Goal: Task Accomplishment & Management: Manage account settings

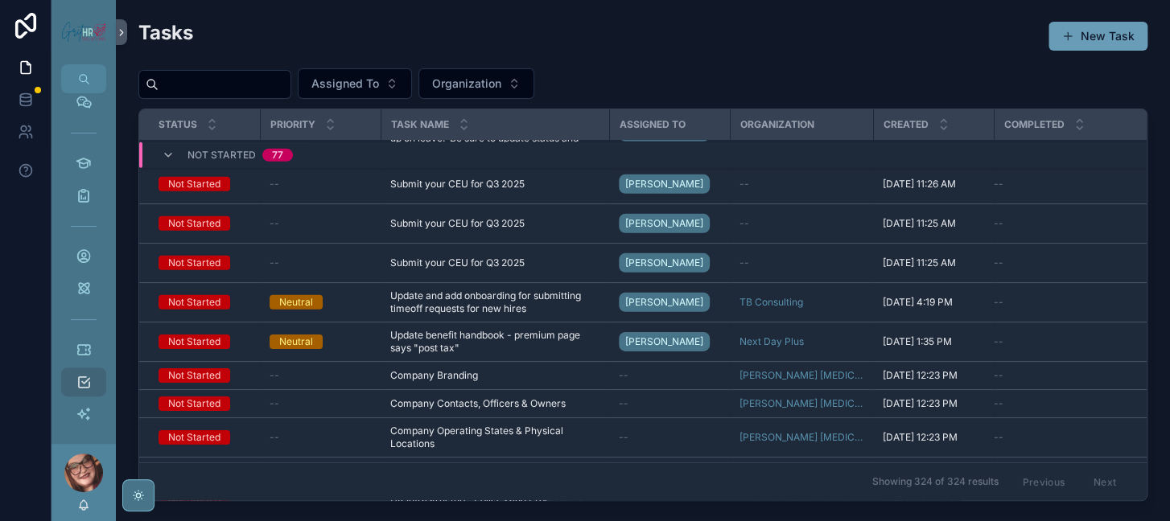
scroll to position [2317, 0]
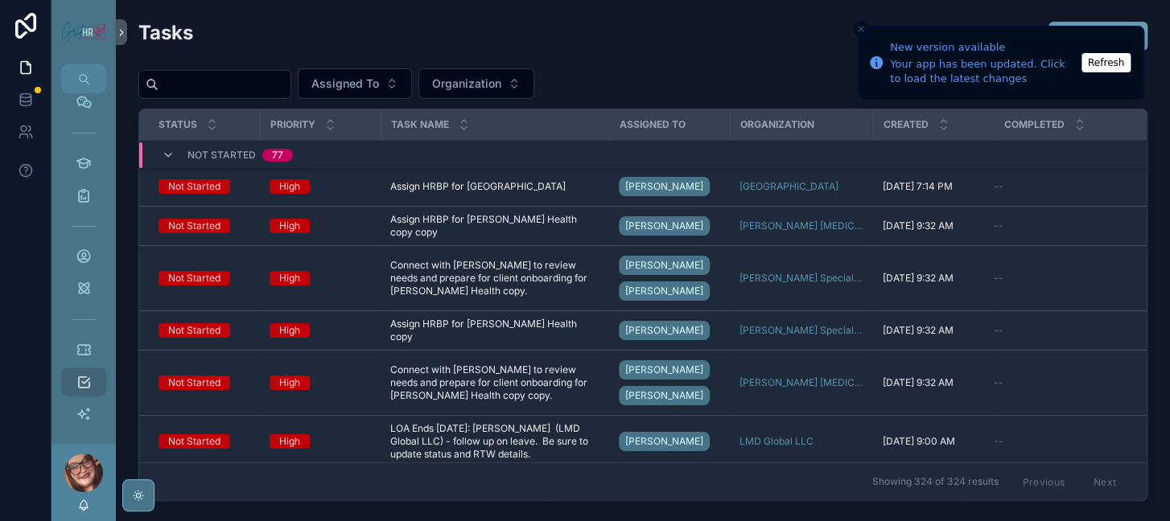
drag, startPoint x: 1057, startPoint y: 68, endPoint x: 1076, endPoint y: 44, distance: 30.9
click at [1076, 44] on li "New version available Your app has been updated. Click to load the latest chang…" at bounding box center [1000, 63] width 286 height 74
click at [1091, 60] on button "Refresh" at bounding box center [1105, 62] width 49 height 19
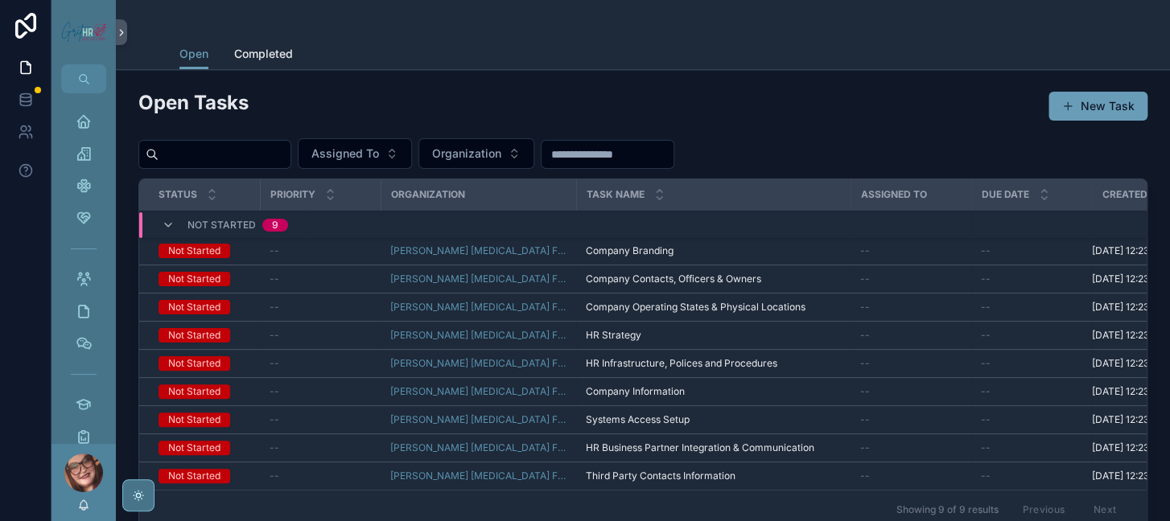
click at [1048, 121] on button "New Task" at bounding box center [1097, 106] width 99 height 29
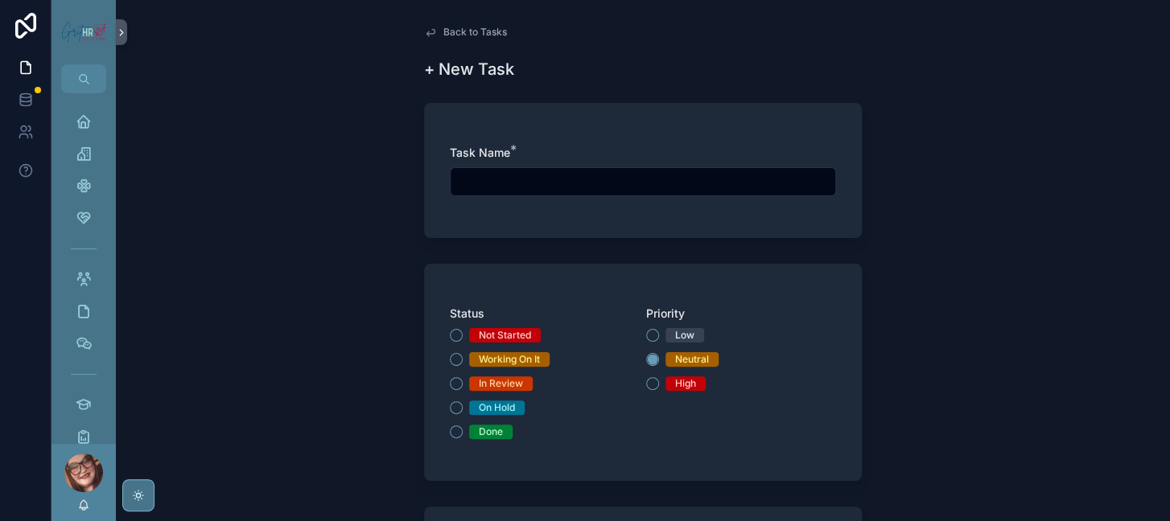
click at [501, 193] on input "scrollable content" at bounding box center [642, 182] width 384 height 23
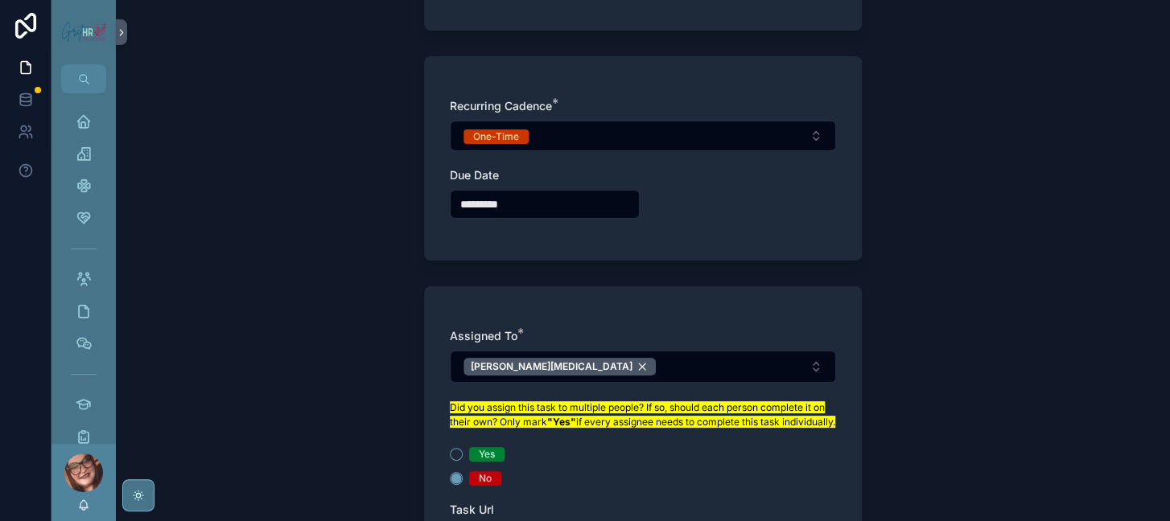
scroll to position [483, 0]
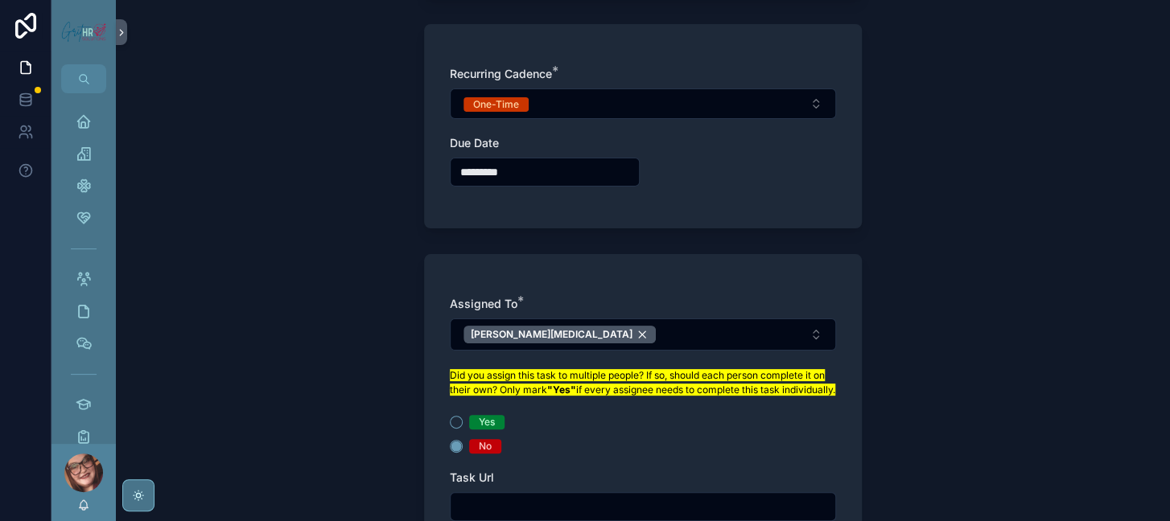
type input "**********"
click at [535, 119] on button "One-Time" at bounding box center [643, 103] width 386 height 31
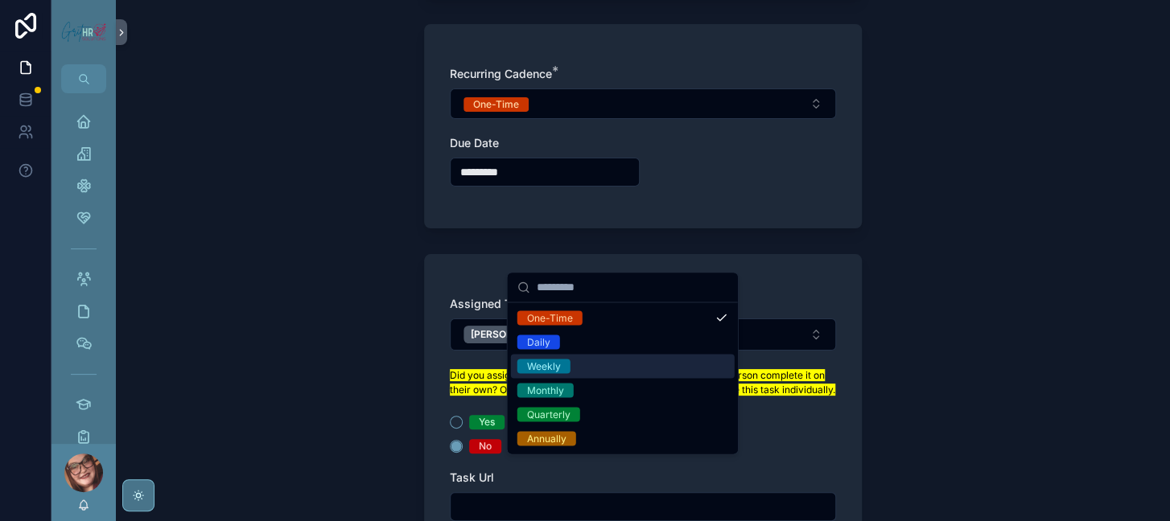
click at [570, 373] on span "Weekly" at bounding box center [543, 366] width 53 height 14
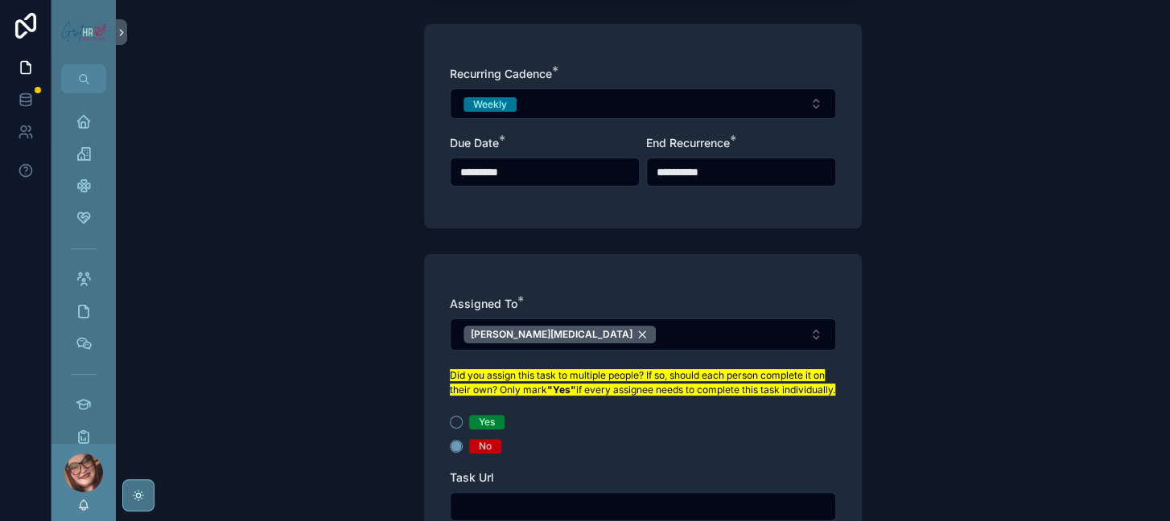
scroll to position [603, 0]
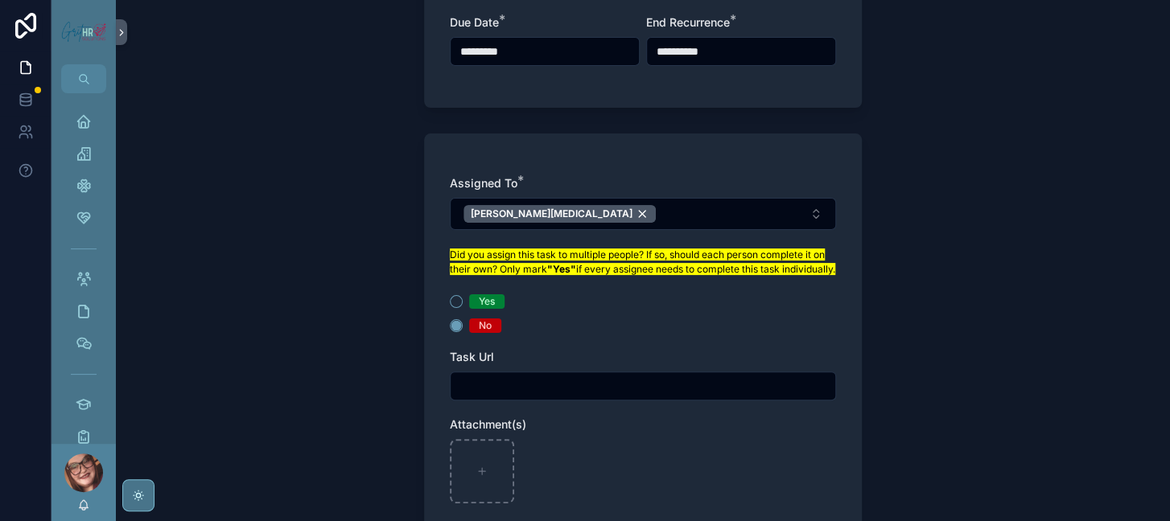
click at [522, 63] on input "*********" at bounding box center [544, 51] width 188 height 23
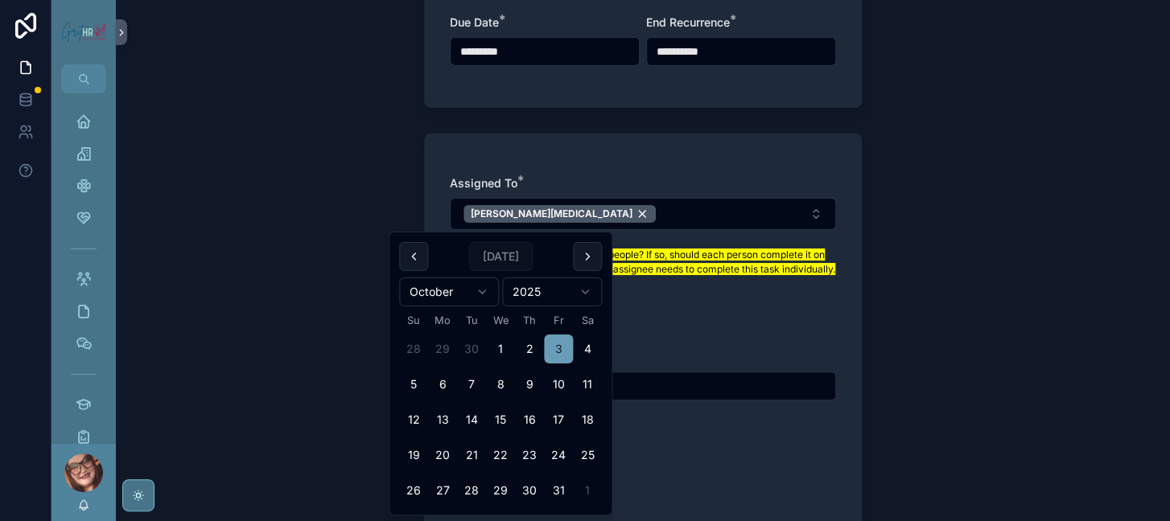
click at [573, 364] on button "3" at bounding box center [558, 349] width 29 height 29
click at [808, 63] on input "**********" at bounding box center [741, 51] width 188 height 23
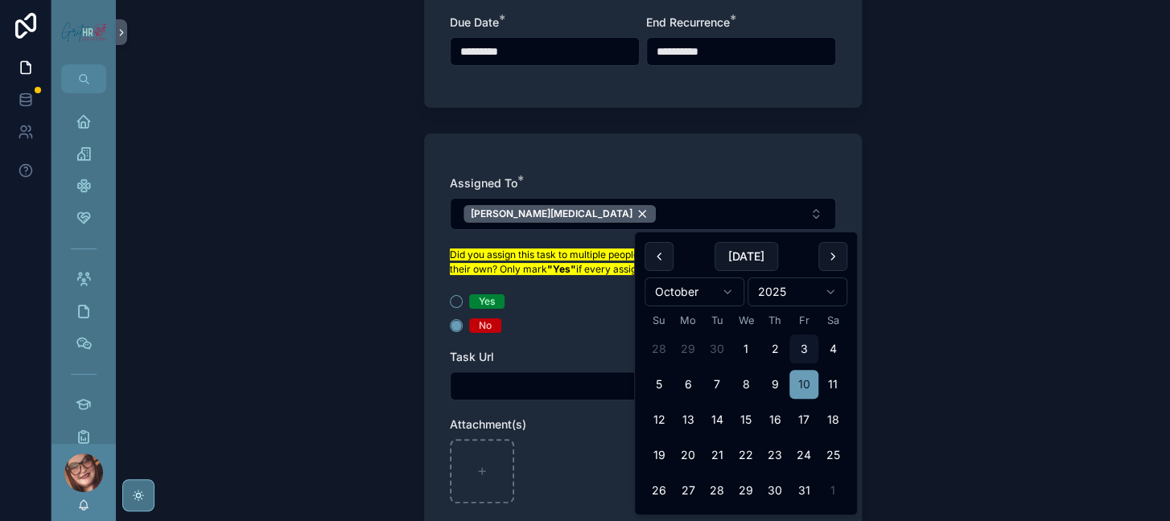
click at [847, 263] on button "scrollable content" at bounding box center [832, 256] width 29 height 29
click at [835, 297] on html "**********" at bounding box center [585, 260] width 1170 height 521
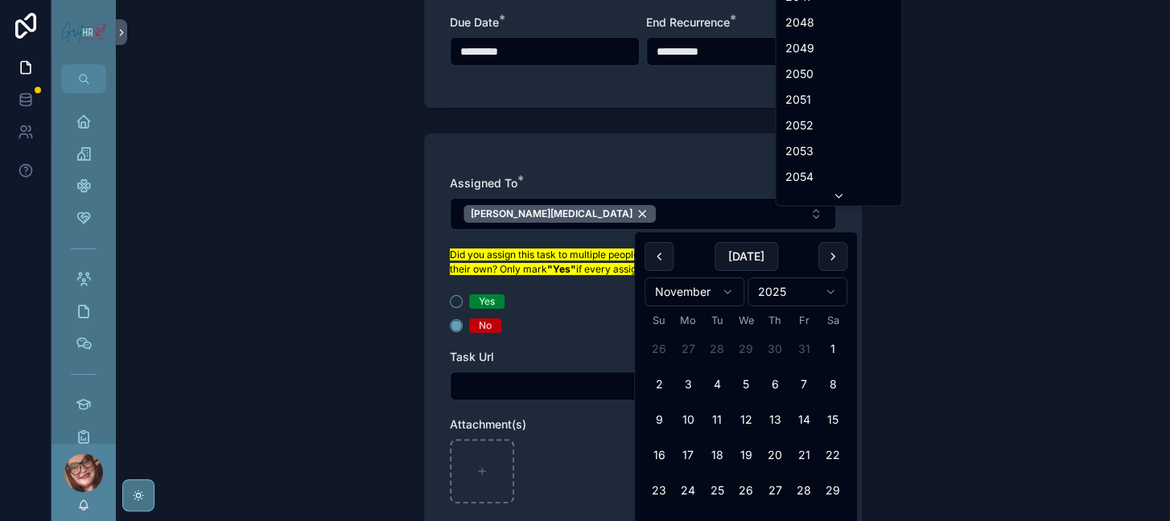
scroll to position [3753, 0]
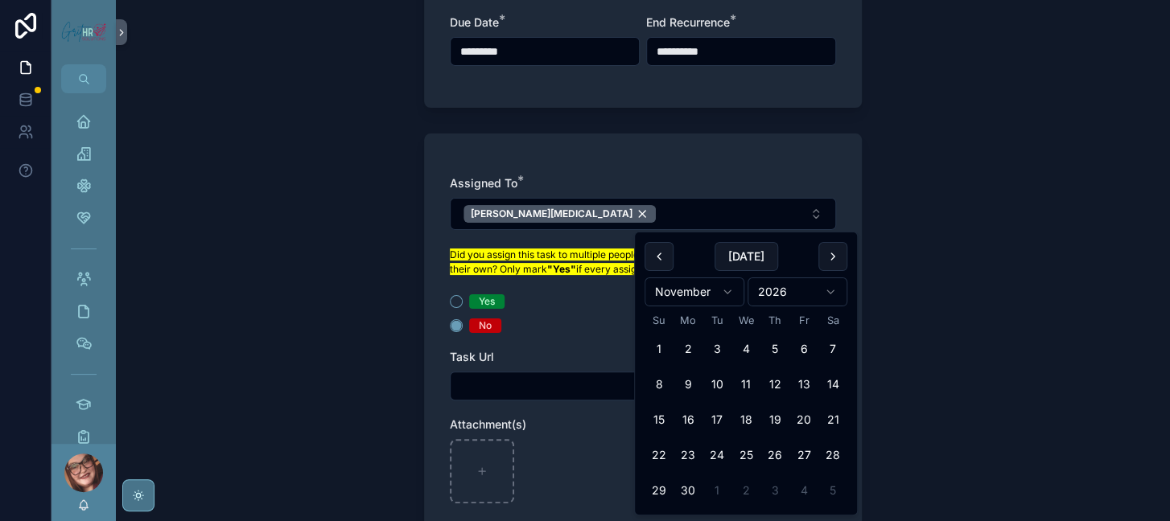
click at [818, 364] on button "6" at bounding box center [803, 349] width 29 height 29
click at [972, 323] on div "**********" at bounding box center [643, 260] width 1054 height 521
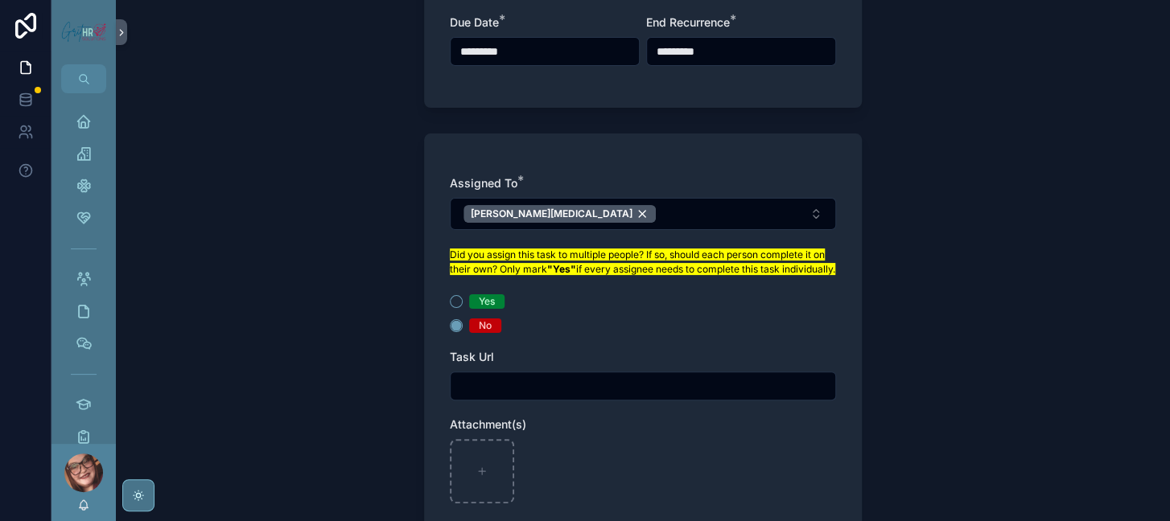
click at [770, 63] on input "*********" at bounding box center [741, 51] width 188 height 23
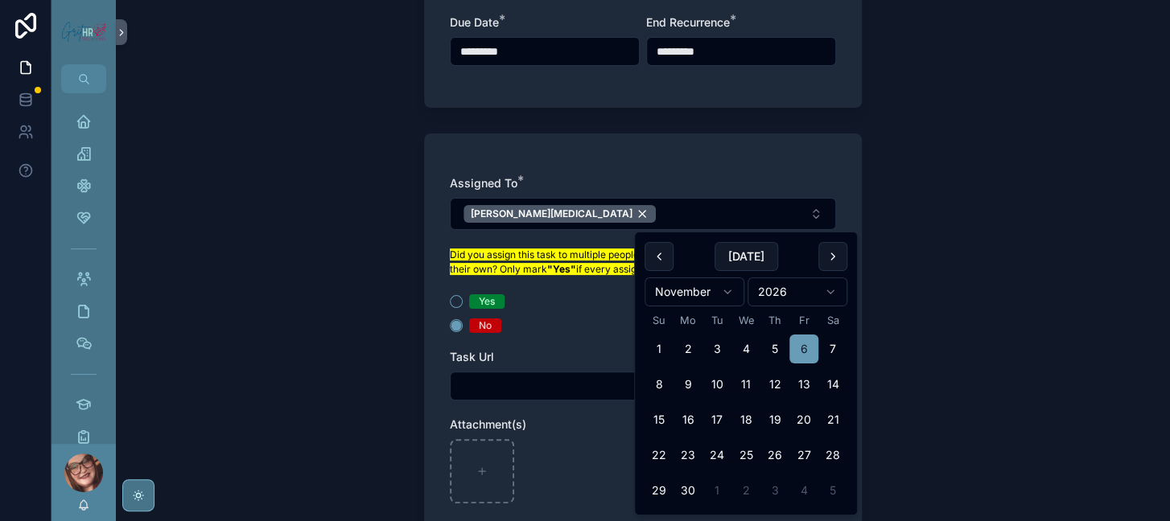
click at [847, 263] on button "scrollable content" at bounding box center [832, 256] width 29 height 29
click at [847, 261] on button "scrollable content" at bounding box center [832, 256] width 29 height 29
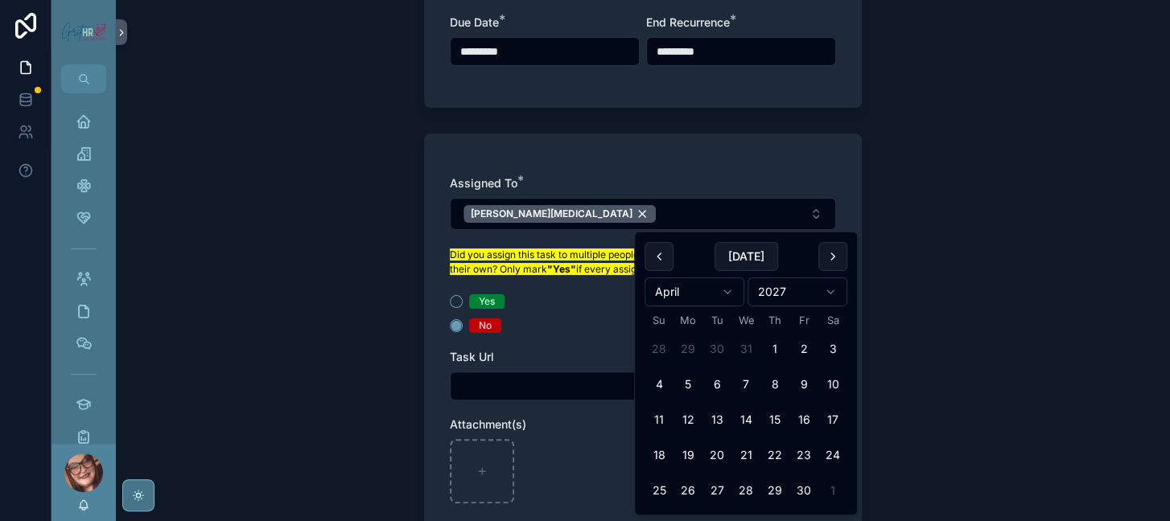
click at [847, 261] on button "scrollable content" at bounding box center [832, 256] width 29 height 29
click at [847, 260] on button "scrollable content" at bounding box center [832, 256] width 29 height 29
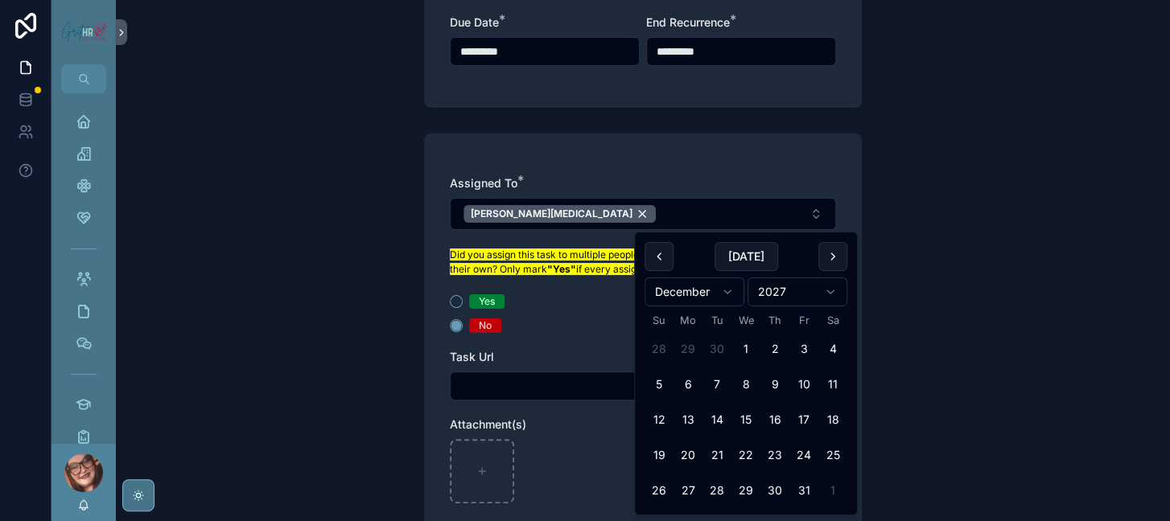
click at [847, 260] on button "scrollable content" at bounding box center [832, 256] width 29 height 29
click at [818, 399] on button "7" at bounding box center [803, 384] width 29 height 29
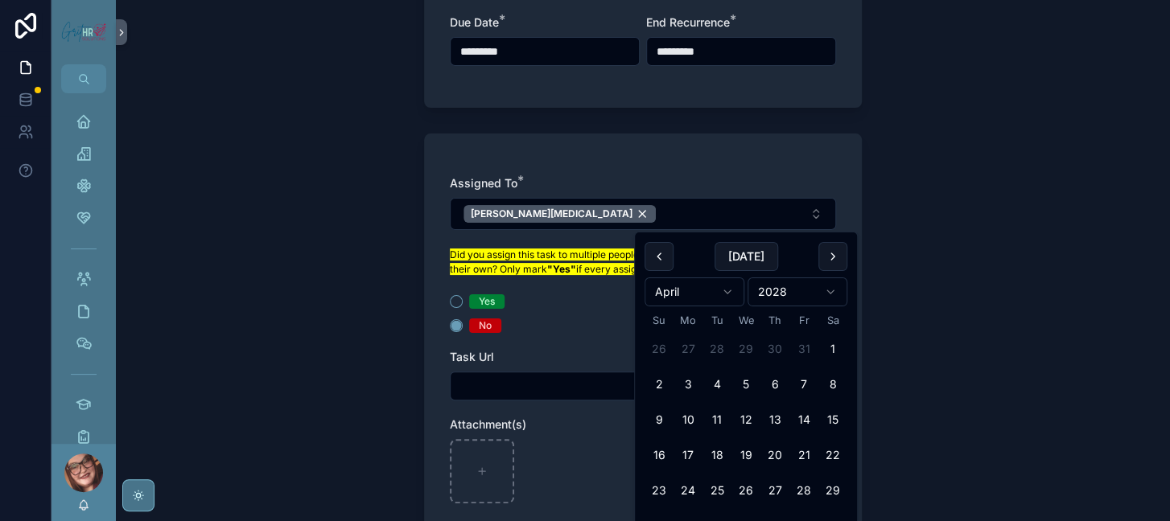
type input "********"
click at [1024, 269] on div "**********" at bounding box center [643, 260] width 1054 height 521
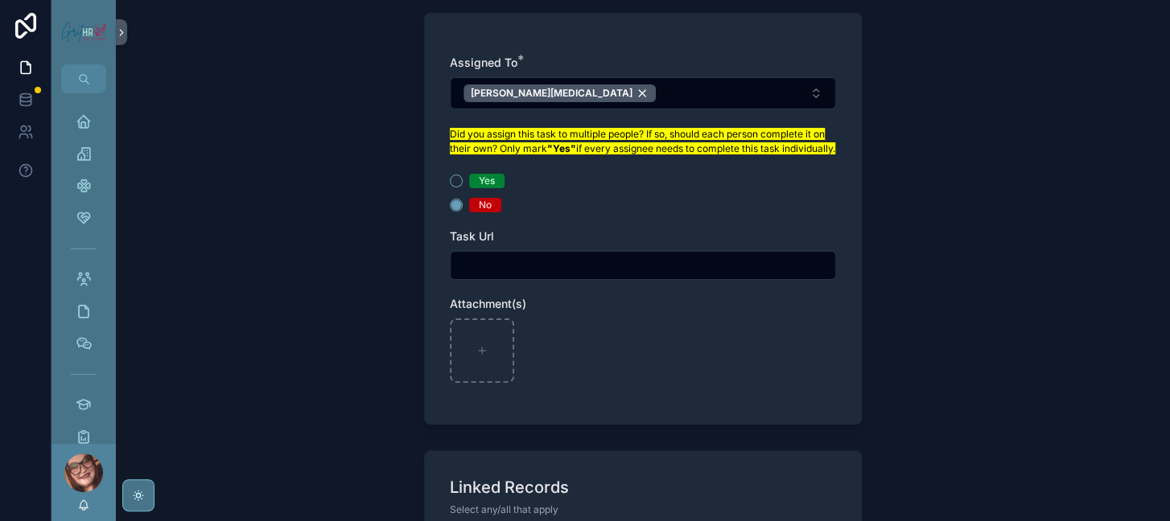
scroll to position [845, 0]
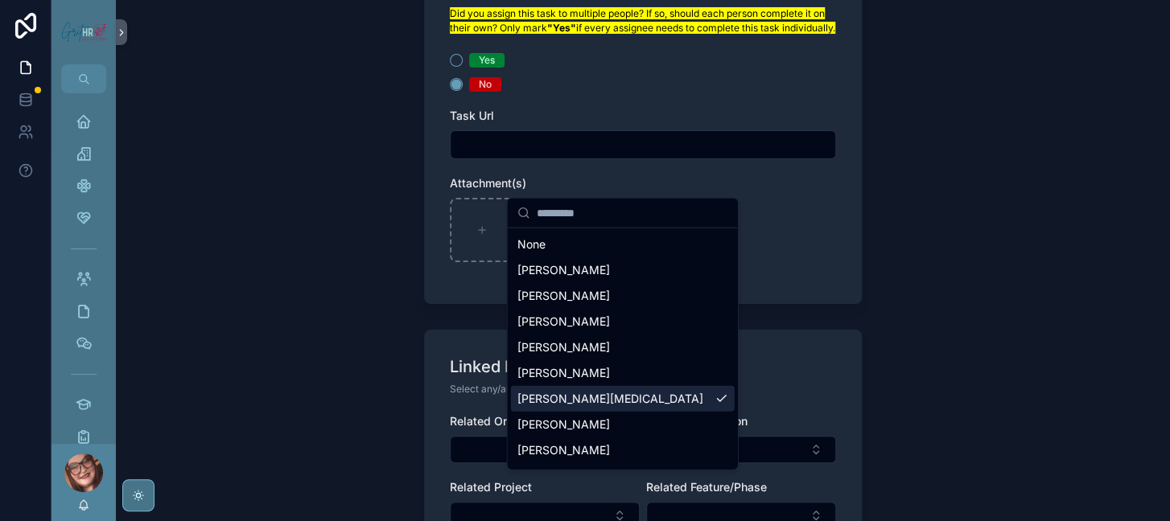
click at [734, 279] on div "[PERSON_NAME]" at bounding box center [623, 270] width 224 height 26
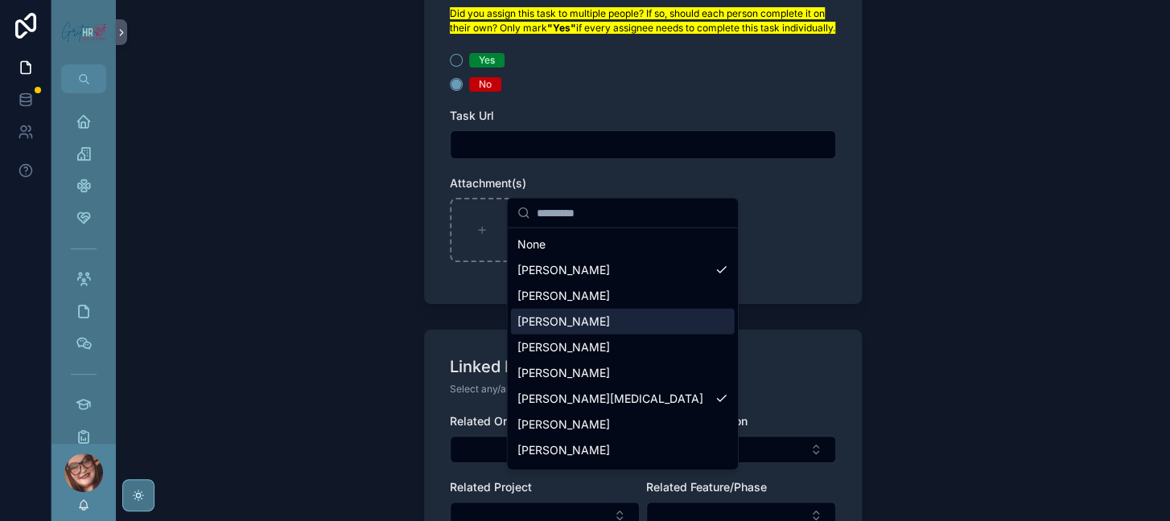
click at [643, 335] on div "[PERSON_NAME]" at bounding box center [623, 322] width 224 height 26
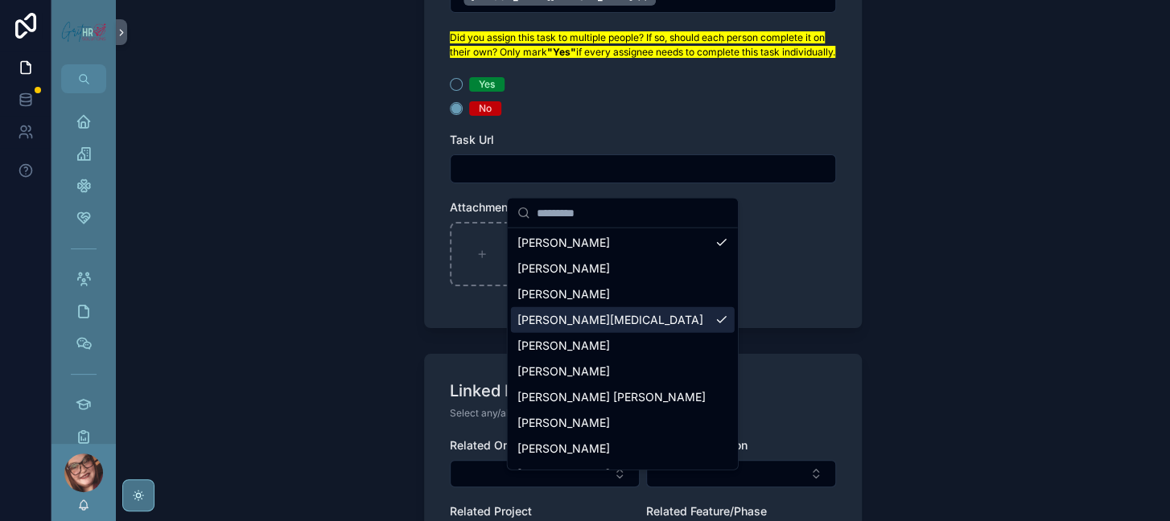
scroll to position [121, 0]
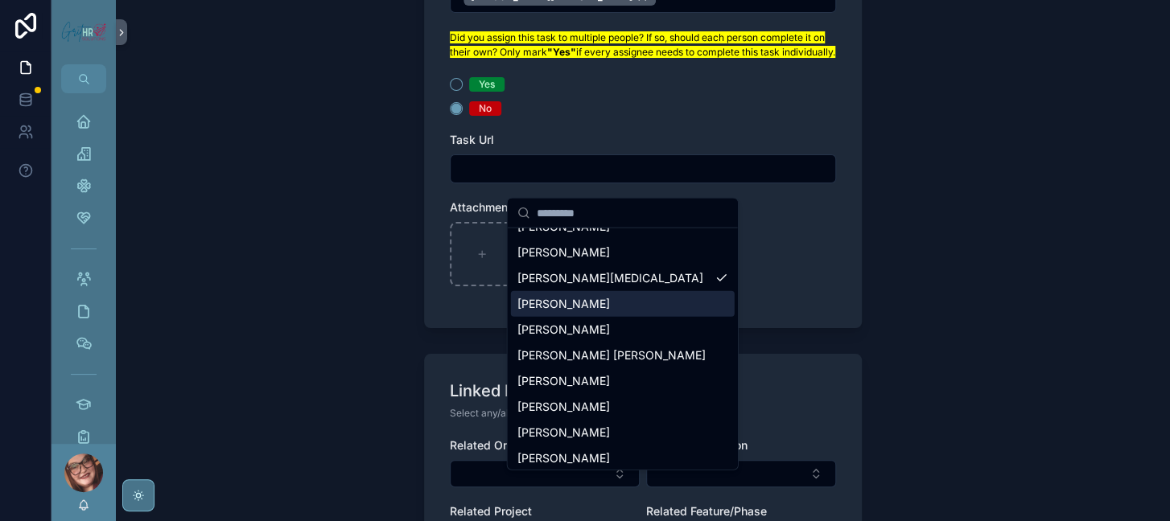
click at [652, 317] on div "[PERSON_NAME]" at bounding box center [623, 304] width 224 height 26
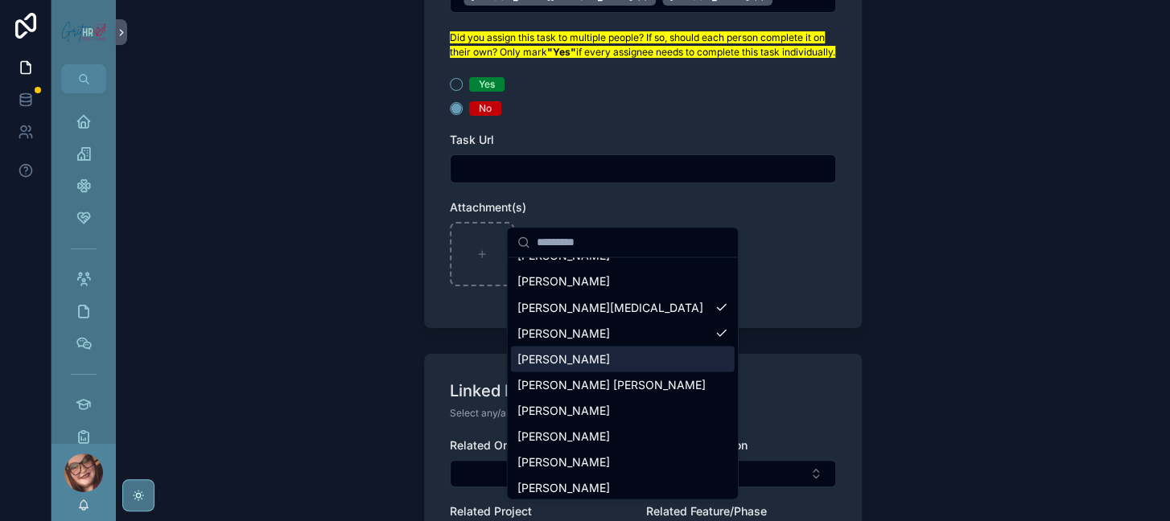
click at [612, 372] on div "[PERSON_NAME]" at bounding box center [623, 359] width 224 height 26
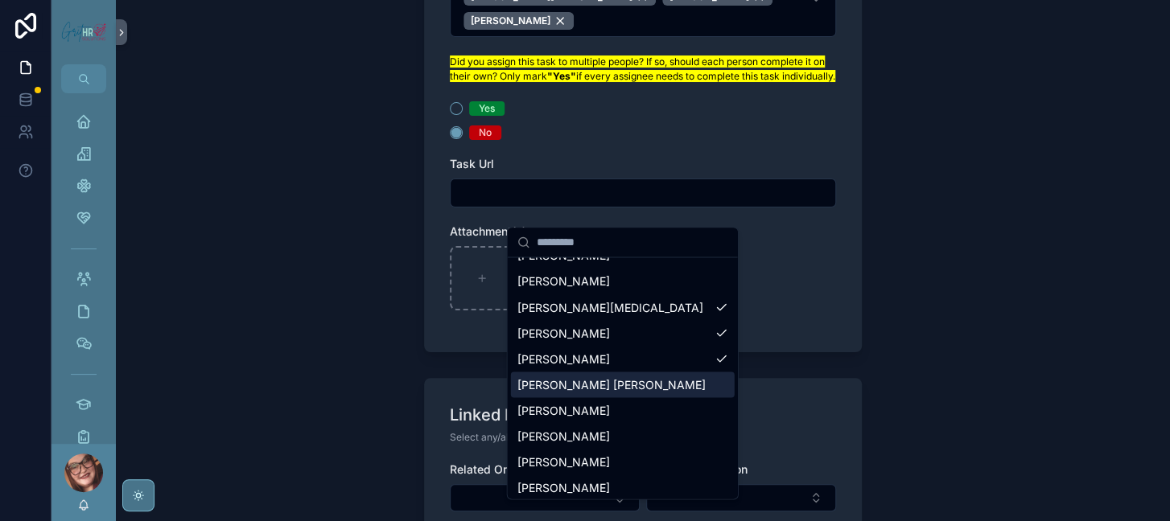
click at [670, 397] on div "[PERSON_NAME] [PERSON_NAME]" at bounding box center [623, 385] width 224 height 26
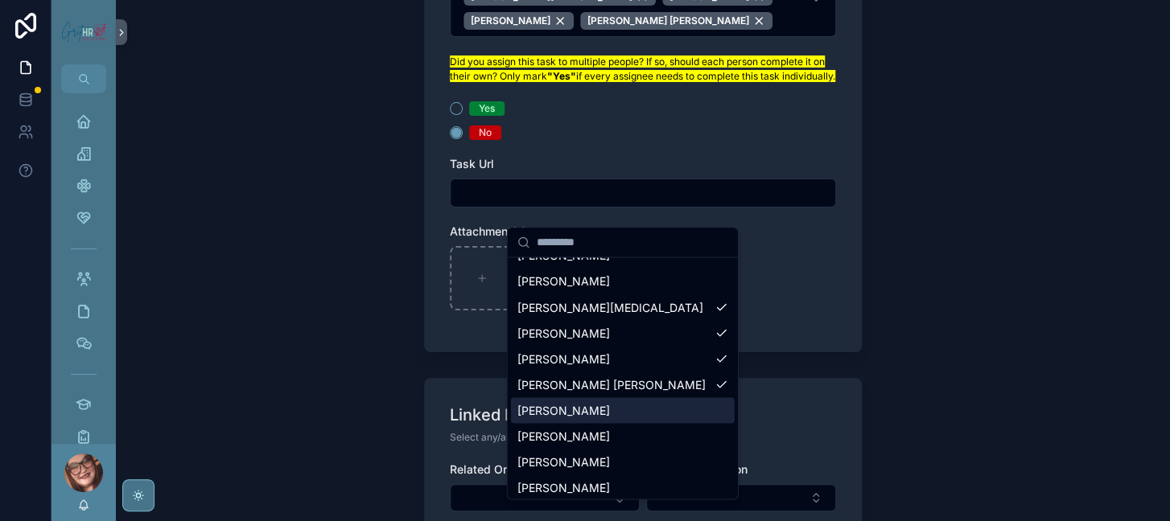
click at [647, 423] on div "[PERSON_NAME]" at bounding box center [623, 410] width 224 height 26
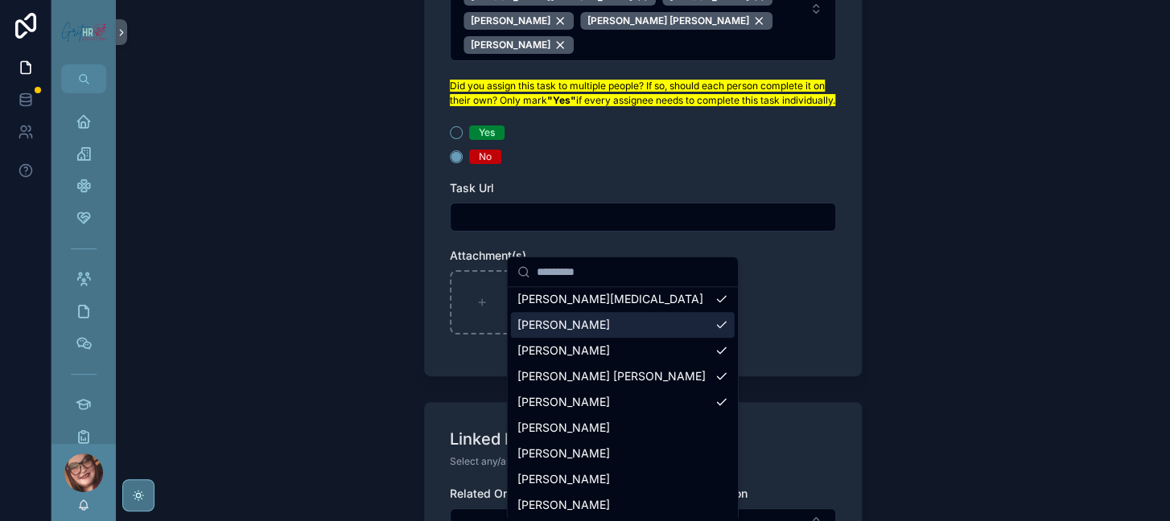
scroll to position [241, 0]
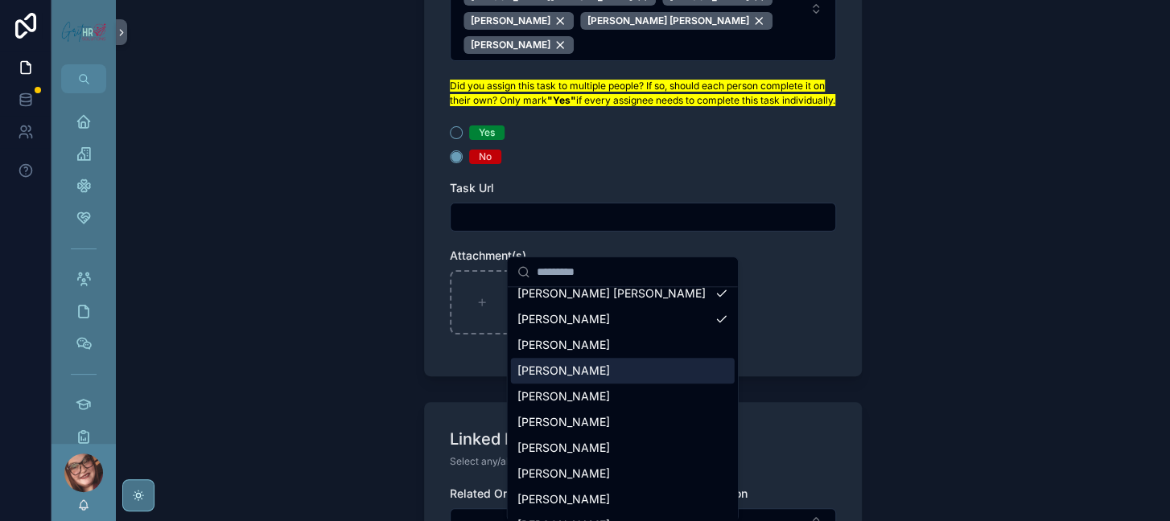
click at [654, 384] on div "[PERSON_NAME]" at bounding box center [623, 371] width 224 height 26
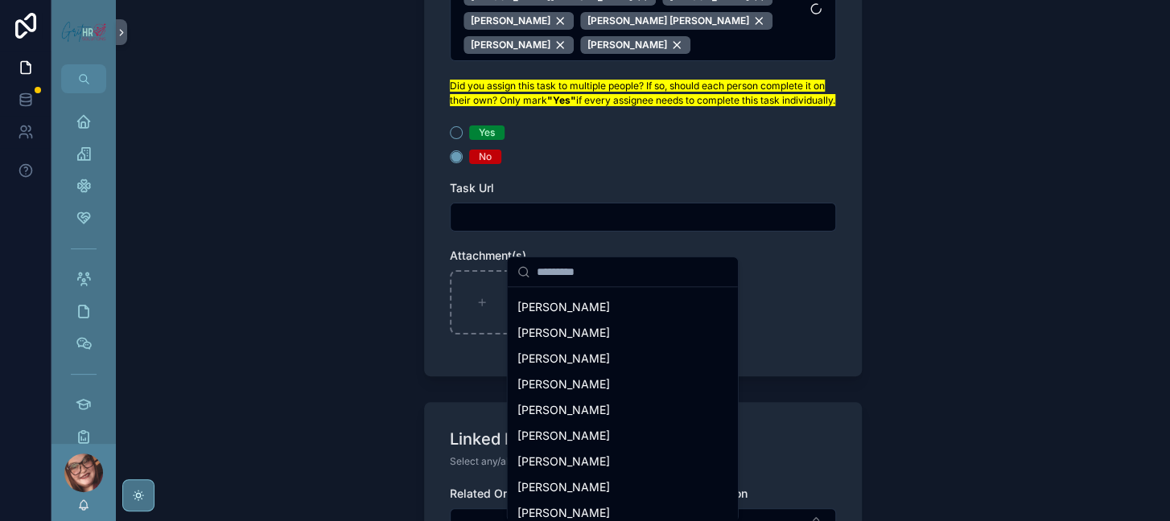
scroll to position [362, 0]
click at [718, 345] on div "[PERSON_NAME]" at bounding box center [623, 332] width 224 height 26
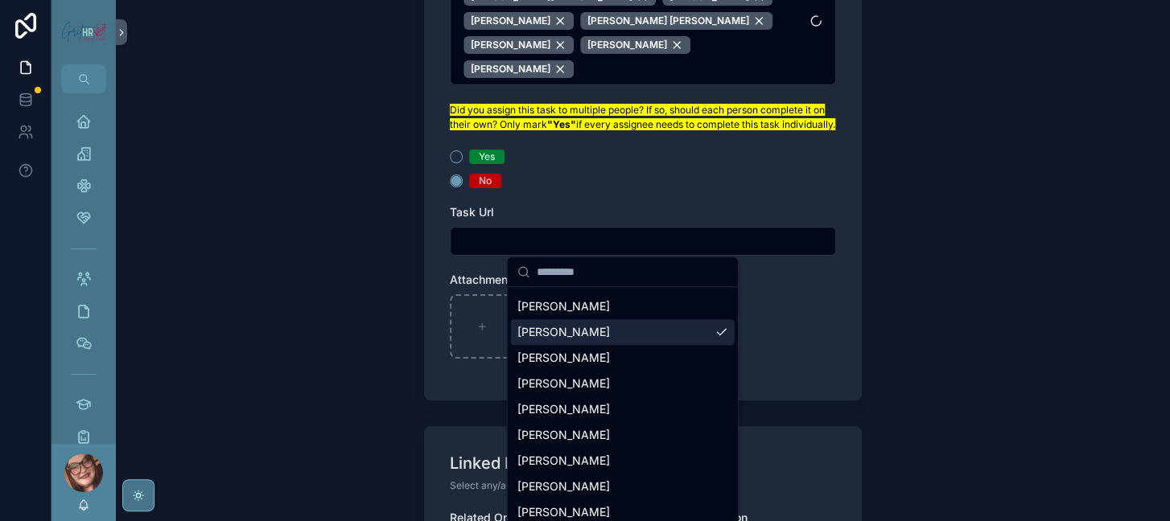
scroll to position [483, 0]
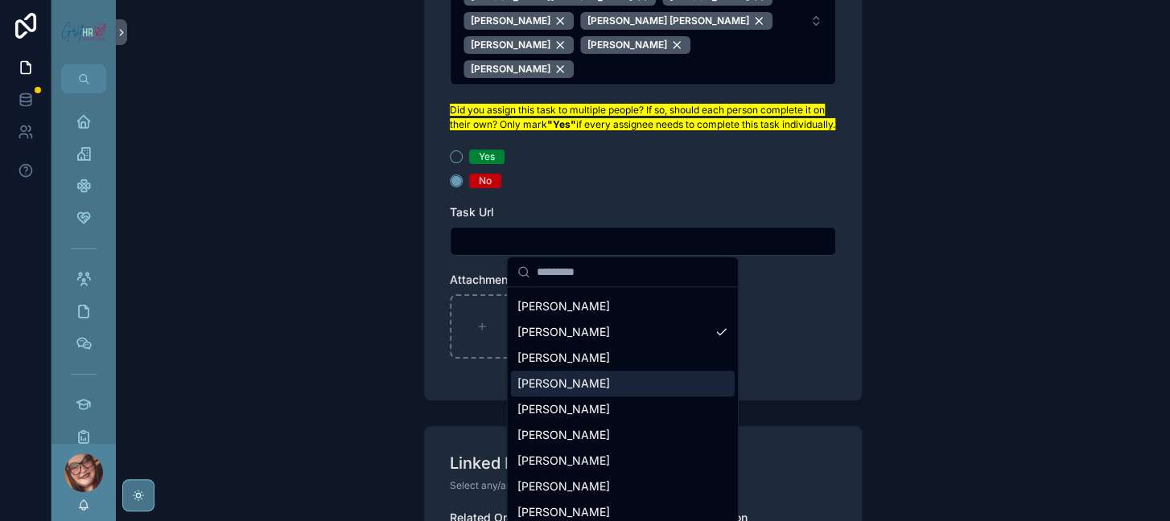
click at [652, 372] on div "[PERSON_NAME]" at bounding box center [623, 384] width 224 height 26
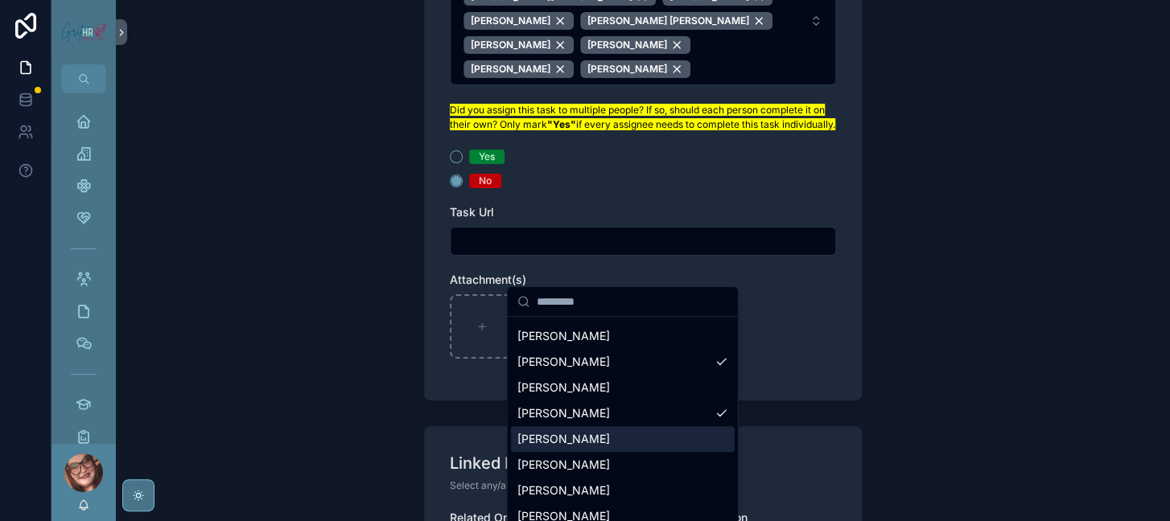
click at [643, 427] on div "[PERSON_NAME]" at bounding box center [623, 439] width 224 height 26
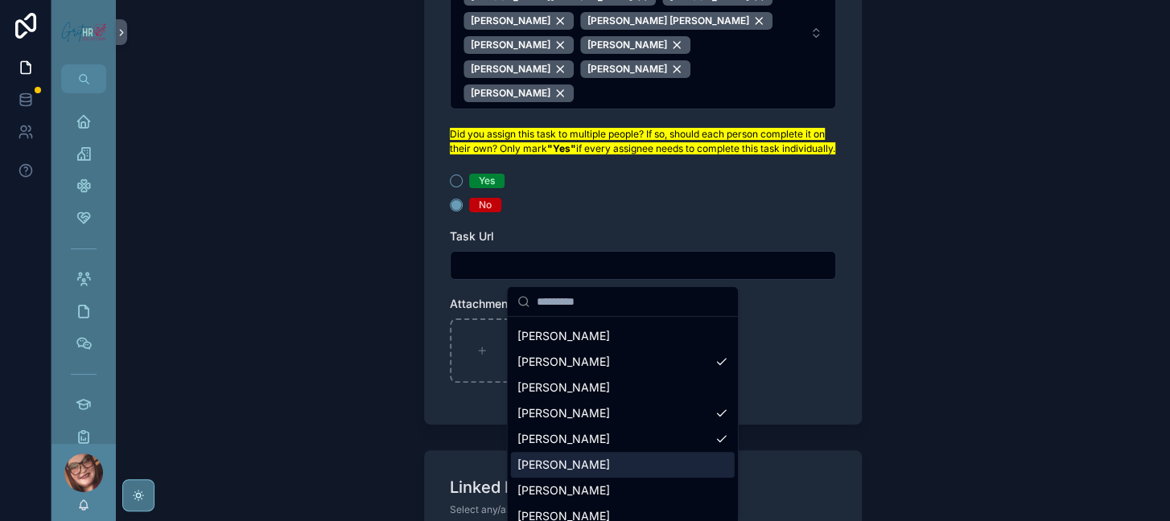
scroll to position [507, 0]
click at [983, 427] on div "**********" at bounding box center [643, 260] width 1054 height 521
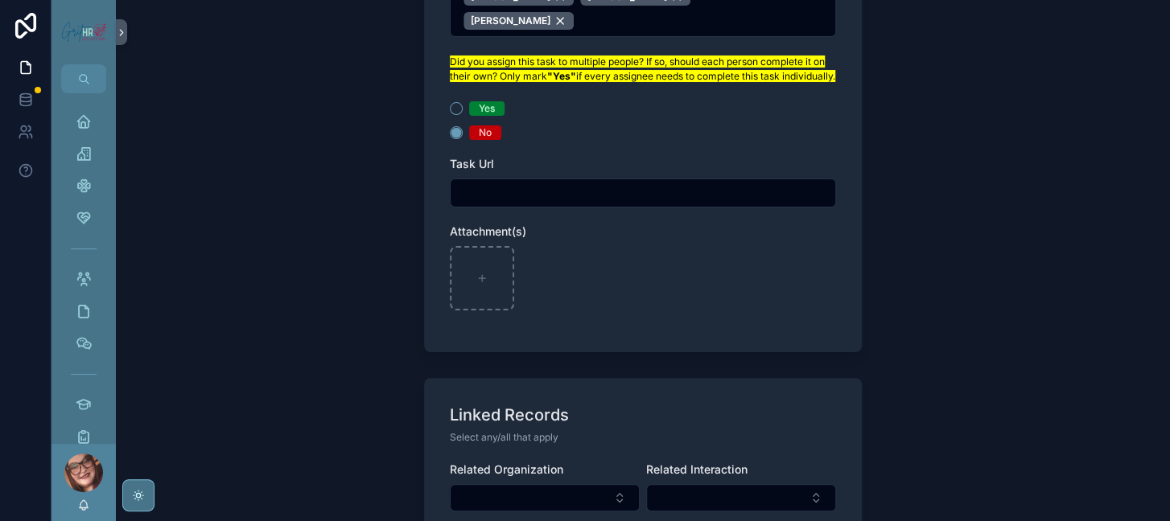
scroll to position [965, 0]
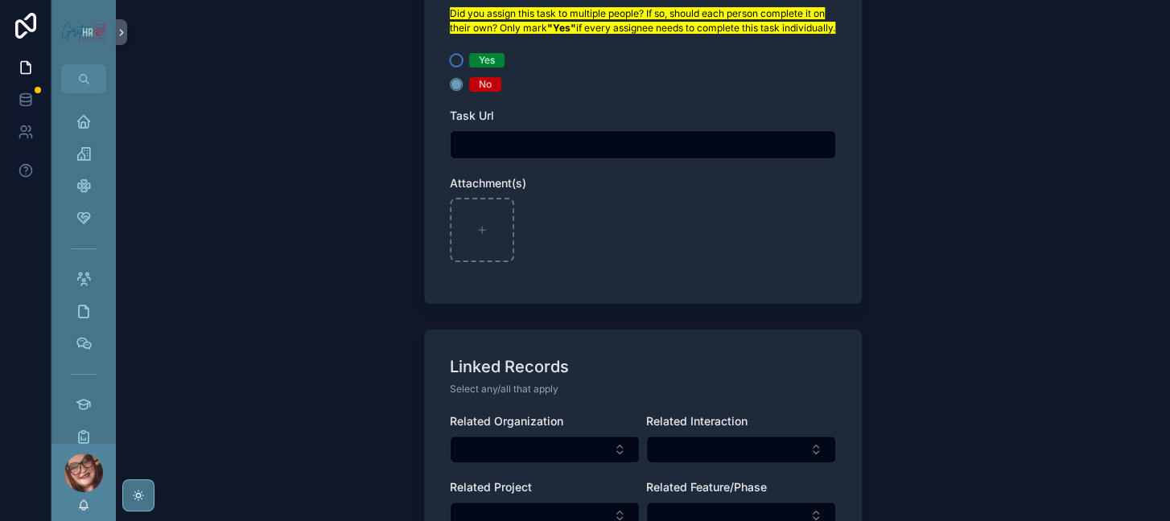
click at [450, 67] on button "Yes" at bounding box center [456, 60] width 13 height 13
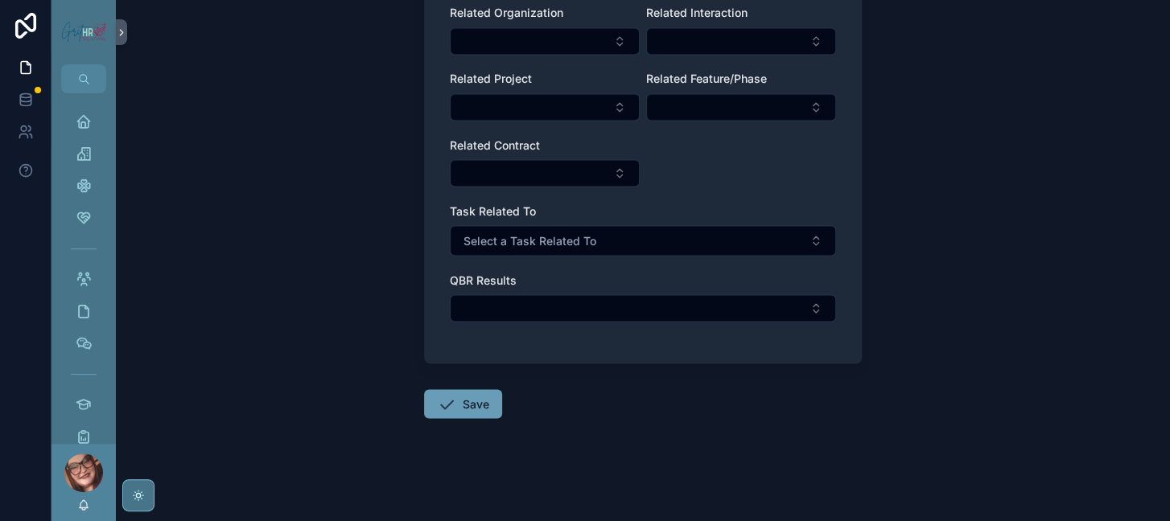
scroll to position [1797, 0]
click at [553, 232] on span "Select a Task Related To" at bounding box center [529, 240] width 133 height 16
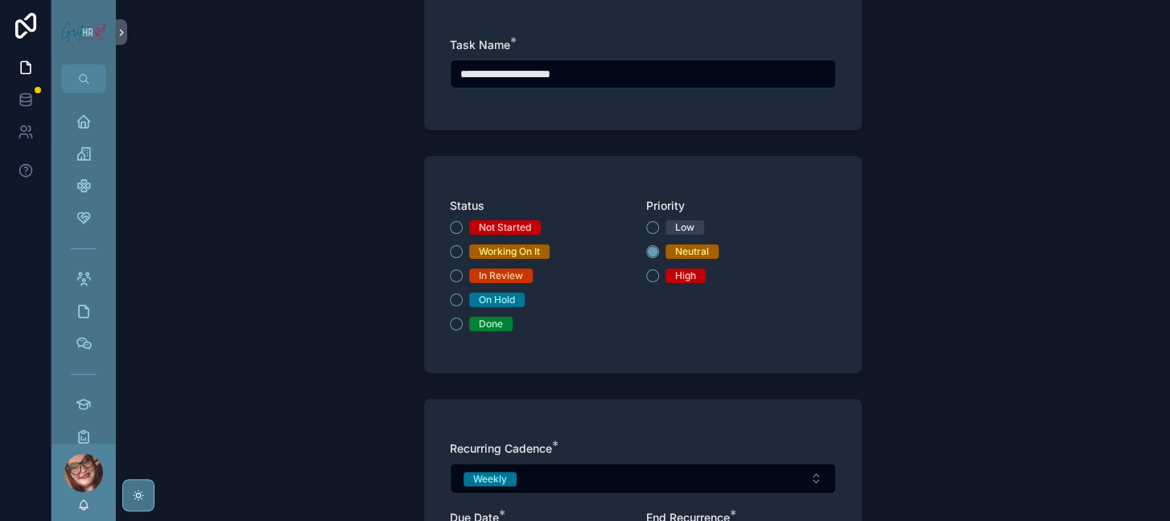
scroll to position [0, 0]
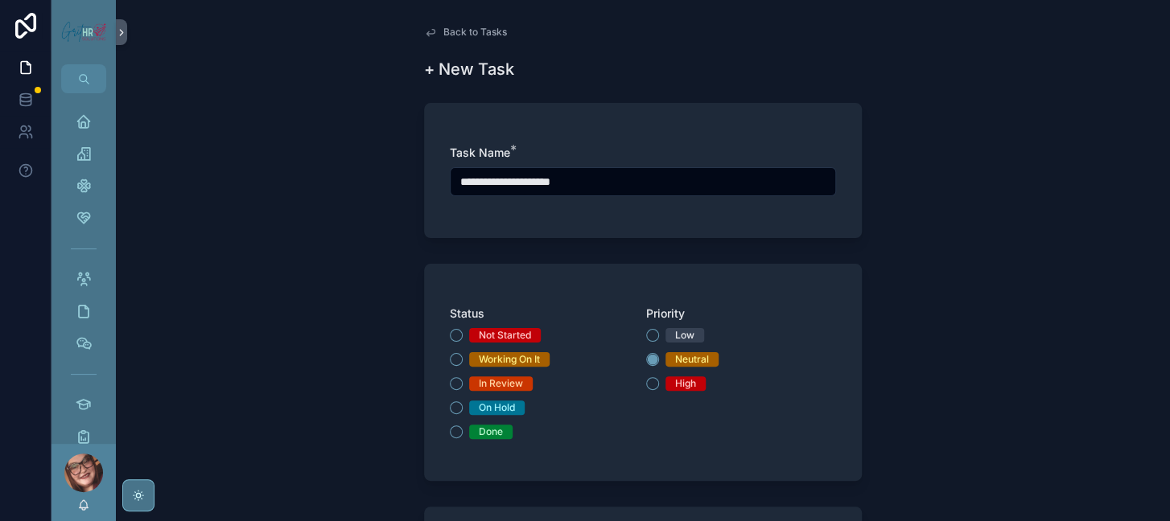
click at [457, 193] on input "**********" at bounding box center [642, 182] width 384 height 23
click at [717, 193] on input "**********" at bounding box center [642, 182] width 384 height 23
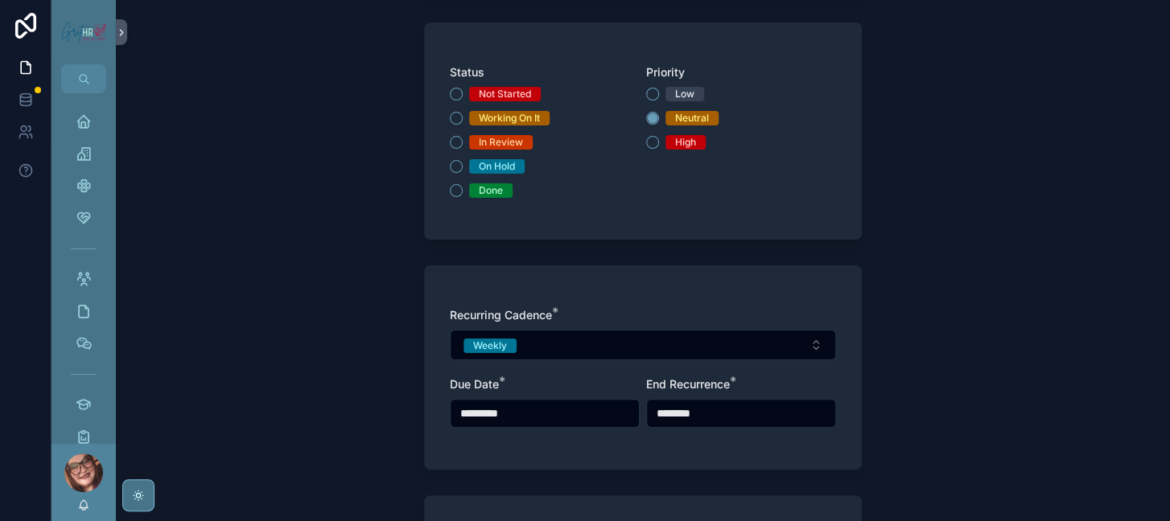
scroll to position [362, 0]
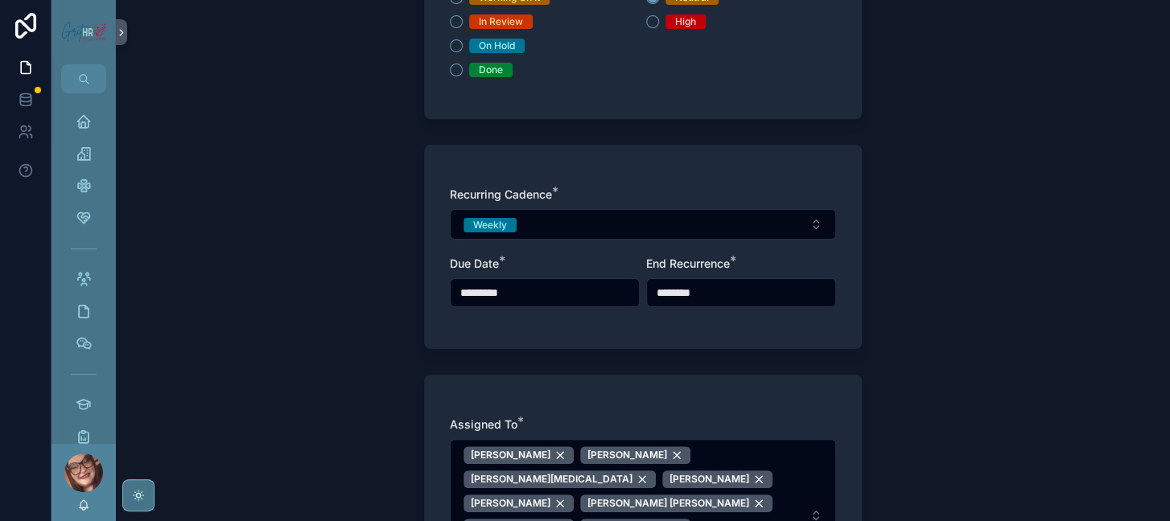
type input "**********"
click at [450, 45] on div "Status Not Started Working On It In Review On Hold Done" at bounding box center [545, 11] width 190 height 134
click at [450, 76] on div "Not Started Working On It In Review On Hold Done" at bounding box center [545, 21] width 190 height 111
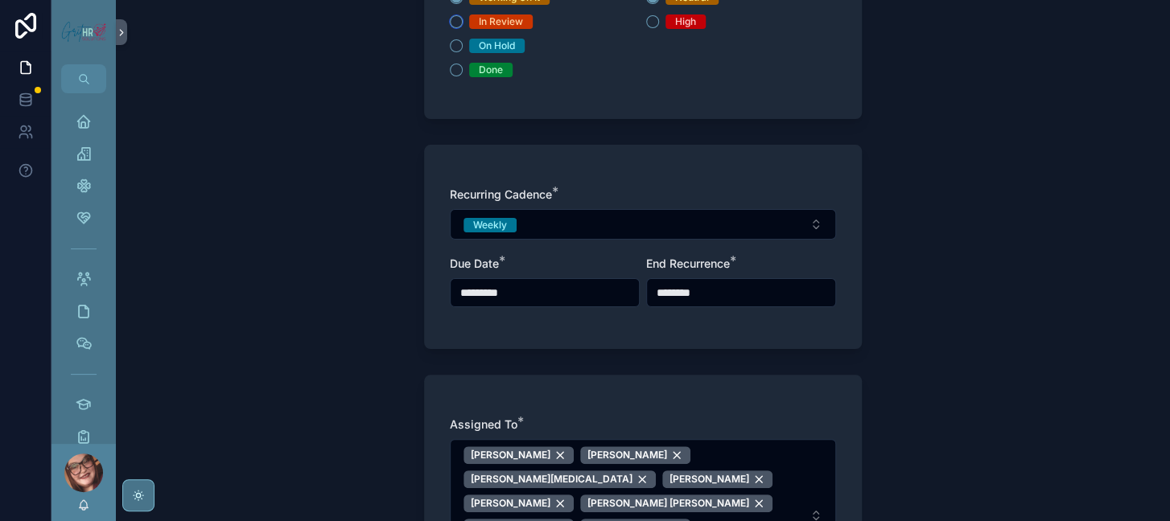
click at [450, 28] on button "In Review" at bounding box center [456, 21] width 13 height 13
click at [450, 53] on div "On Hold" at bounding box center [545, 46] width 190 height 14
click at [450, 76] on button "Done" at bounding box center [456, 70] width 13 height 13
click at [450, 52] on button "On Hold" at bounding box center [456, 45] width 13 height 13
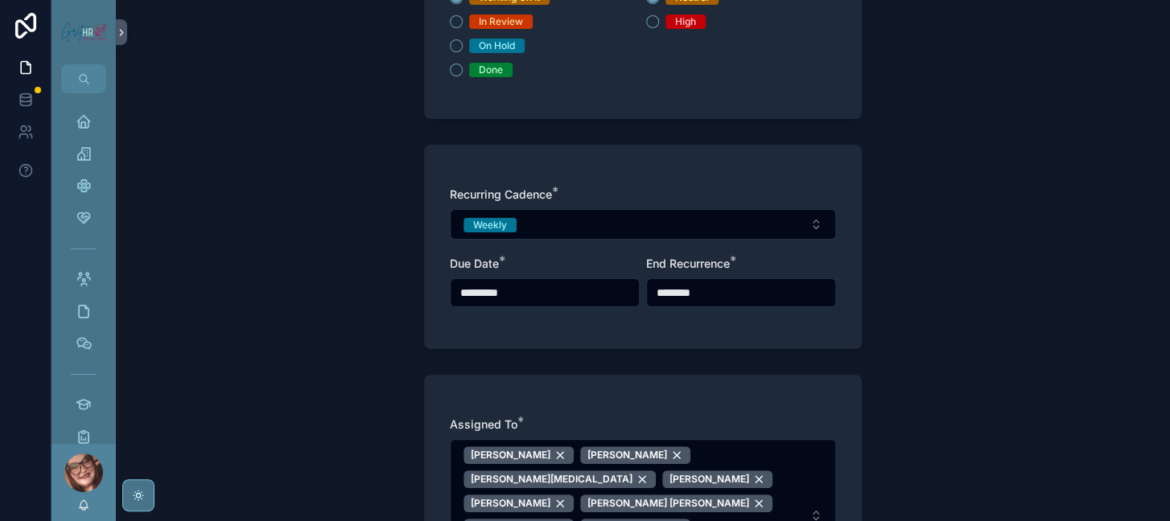
click at [450, 76] on button "Done" at bounding box center [456, 70] width 13 height 13
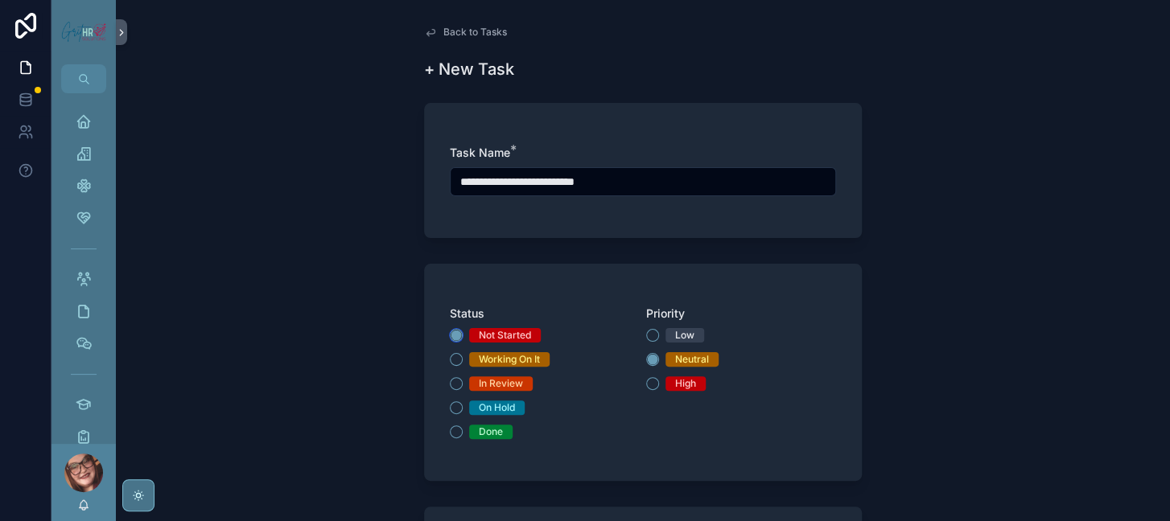
scroll to position [121, 0]
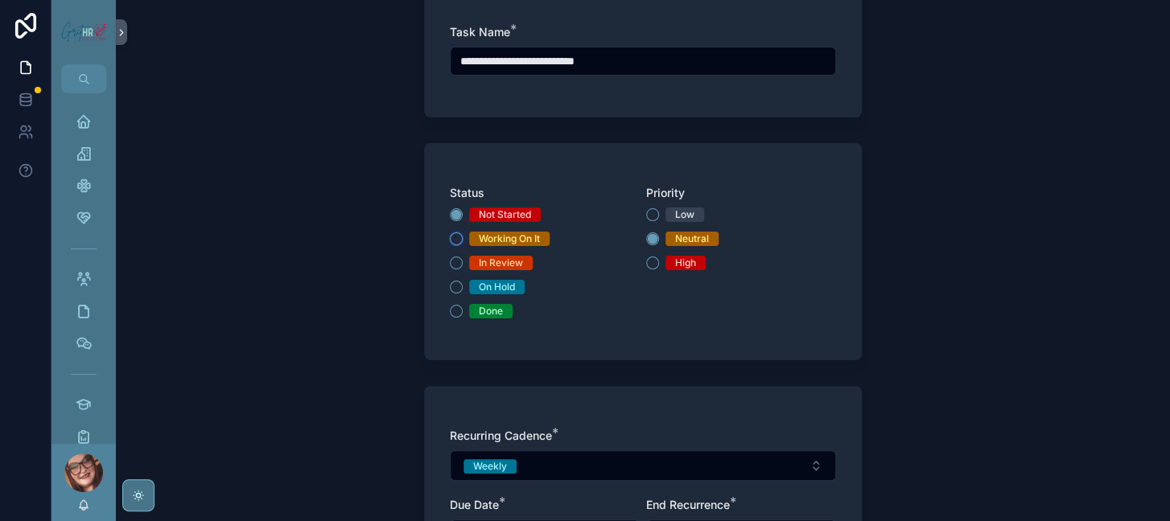
click at [450, 245] on button "Working On It" at bounding box center [456, 238] width 13 height 13
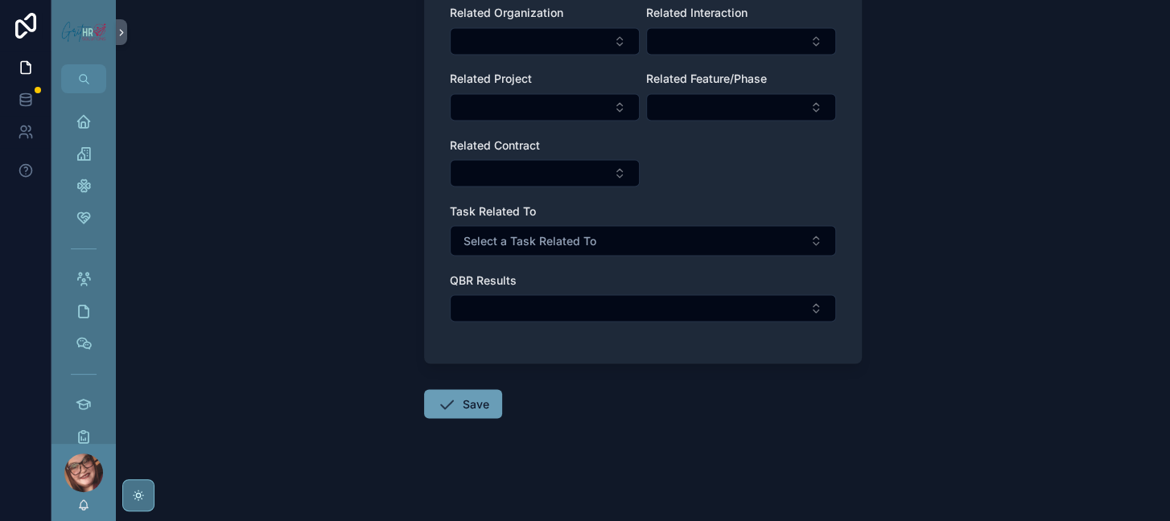
scroll to position [1797, 0]
click at [424, 389] on button "Save" at bounding box center [463, 403] width 78 height 29
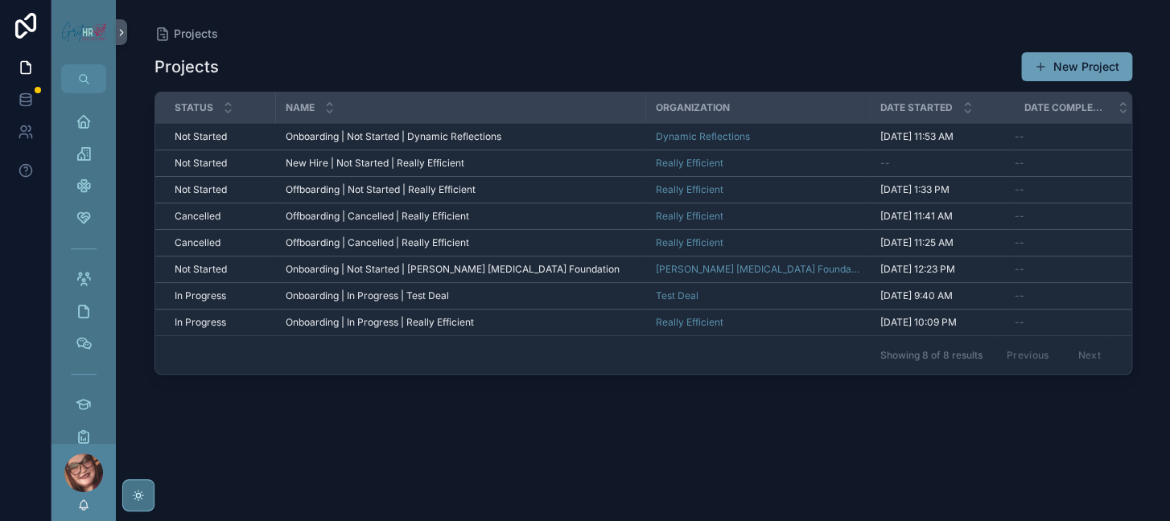
click at [102, 462] on div "scrollable content" at bounding box center [83, 473] width 39 height 39
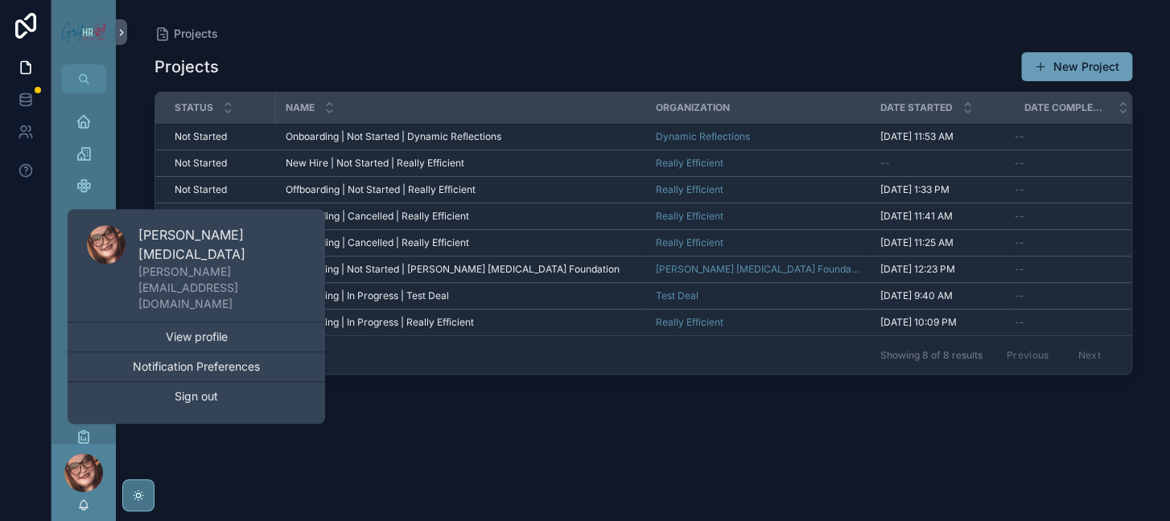
click at [236, 323] on link "View profile" at bounding box center [196, 337] width 257 height 29
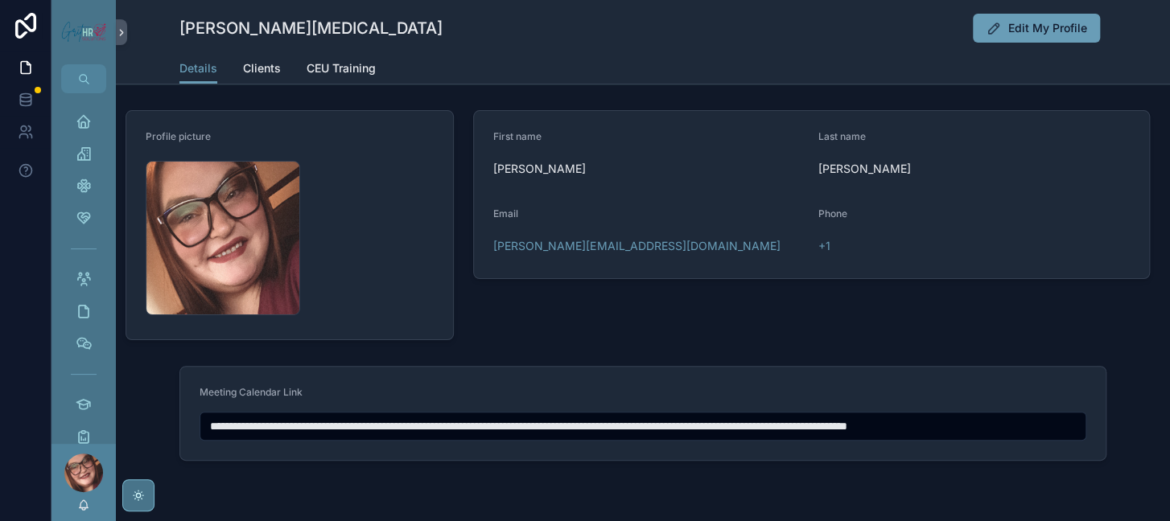
click at [345, 76] on span "CEU Training" at bounding box center [340, 68] width 69 height 16
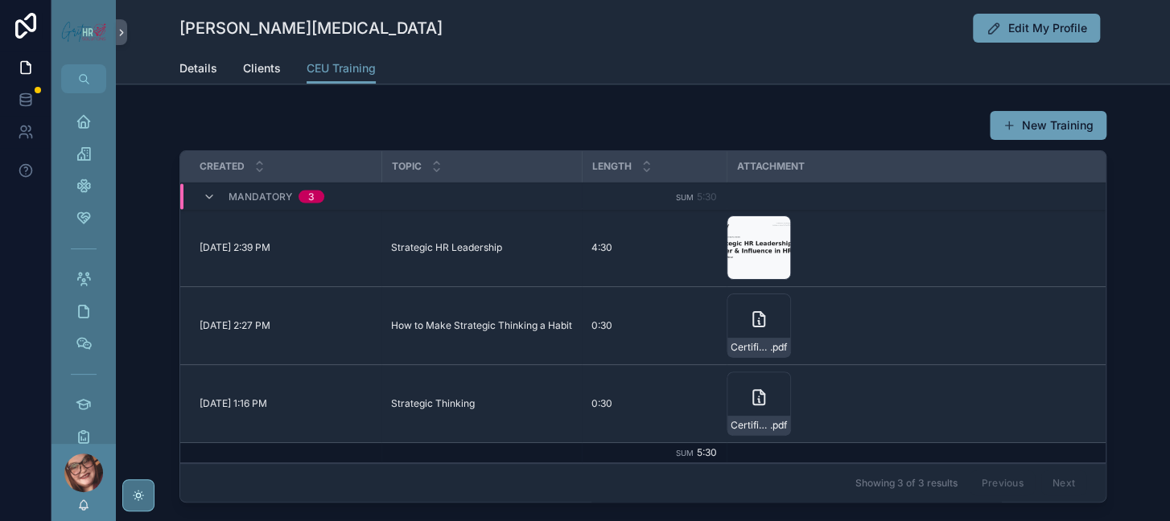
click at [179, 76] on span "Details" at bounding box center [198, 68] width 38 height 16
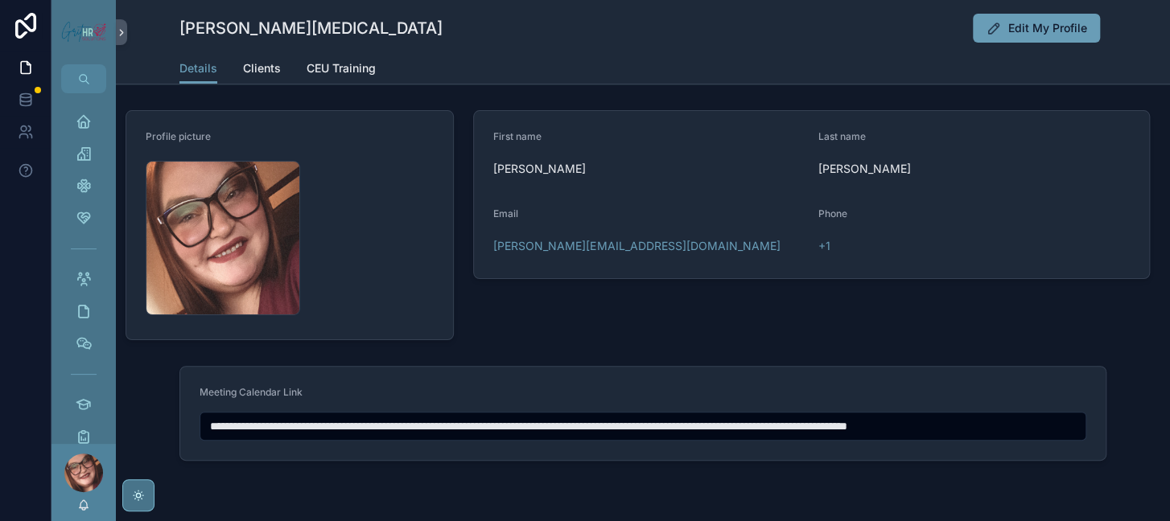
click at [1083, 32] on span "Edit My Profile" at bounding box center [1047, 28] width 79 height 16
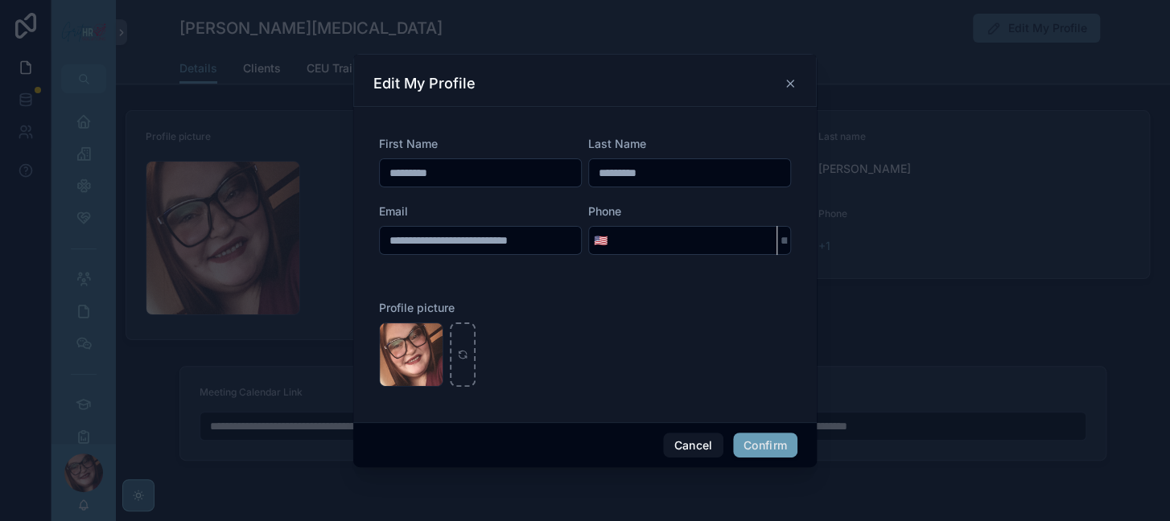
click at [653, 252] on input "tel" at bounding box center [694, 240] width 164 height 23
type input "**********"
click at [793, 454] on button "Confirm" at bounding box center [765, 446] width 64 height 26
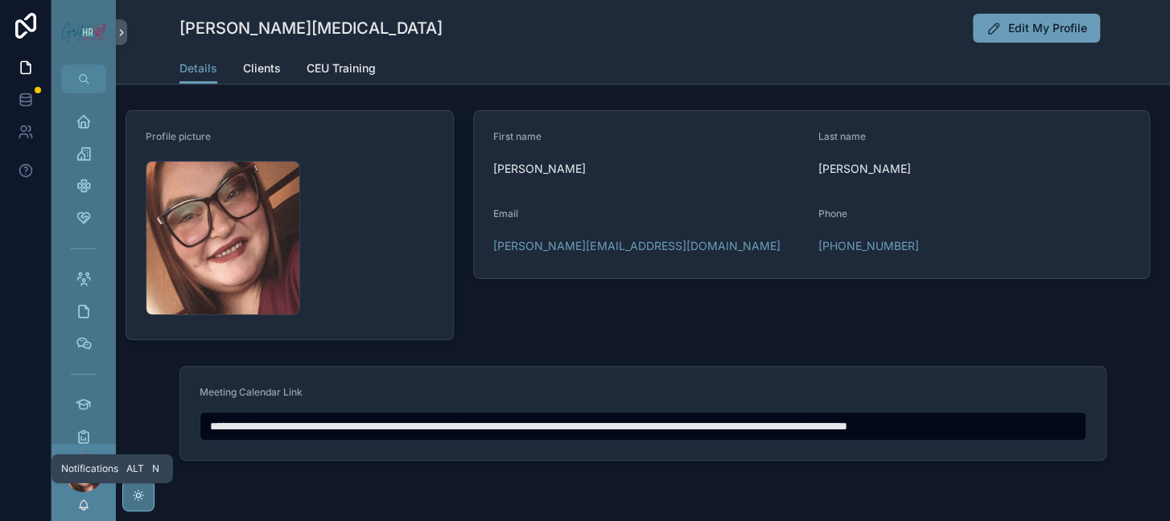
click at [90, 502] on icon "scrollable content" at bounding box center [83, 505] width 13 height 13
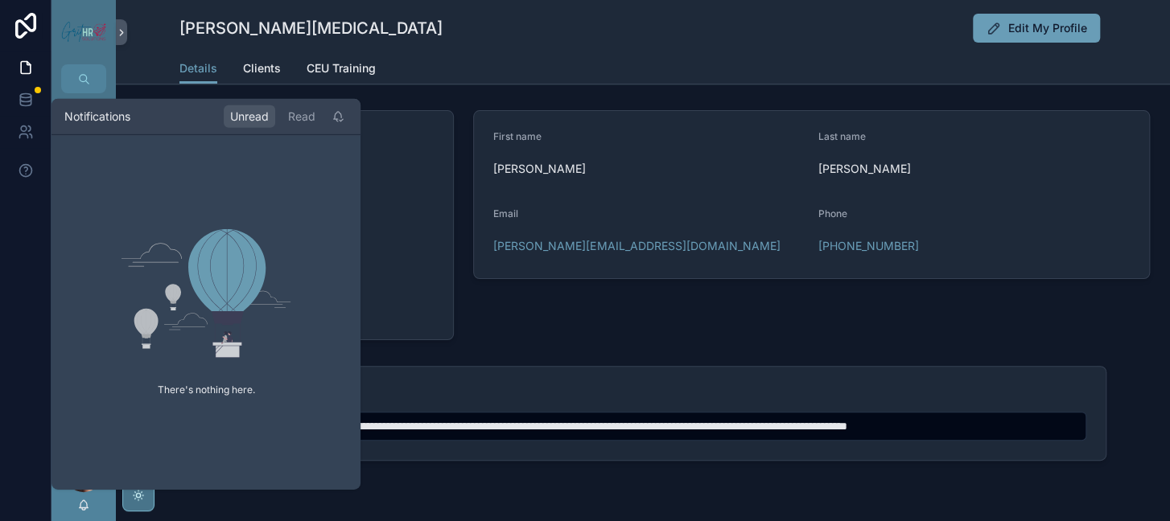
click at [512, 80] on div "Details Clients CEU Training" at bounding box center [642, 68] width 927 height 31
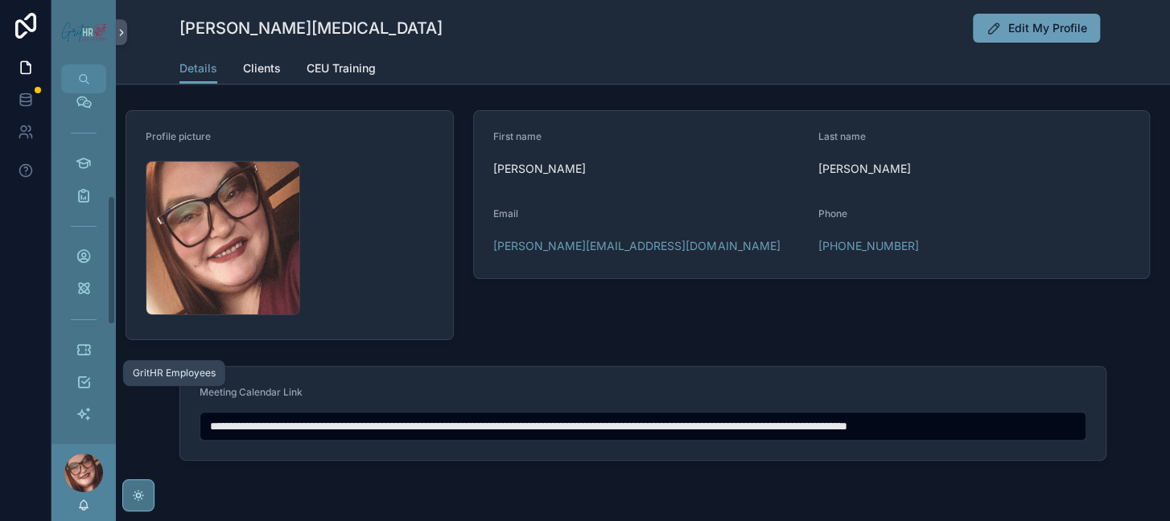
scroll to position [432, 0]
click at [92, 364] on icon "scrollable content" at bounding box center [84, 372] width 16 height 16
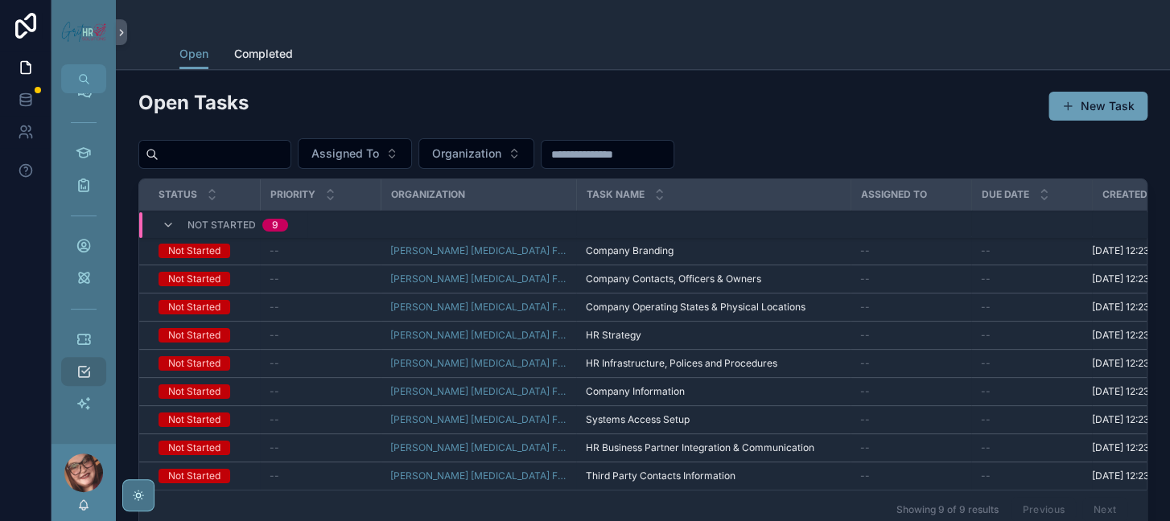
click at [379, 162] on span "Assigned To" at bounding box center [345, 154] width 68 height 16
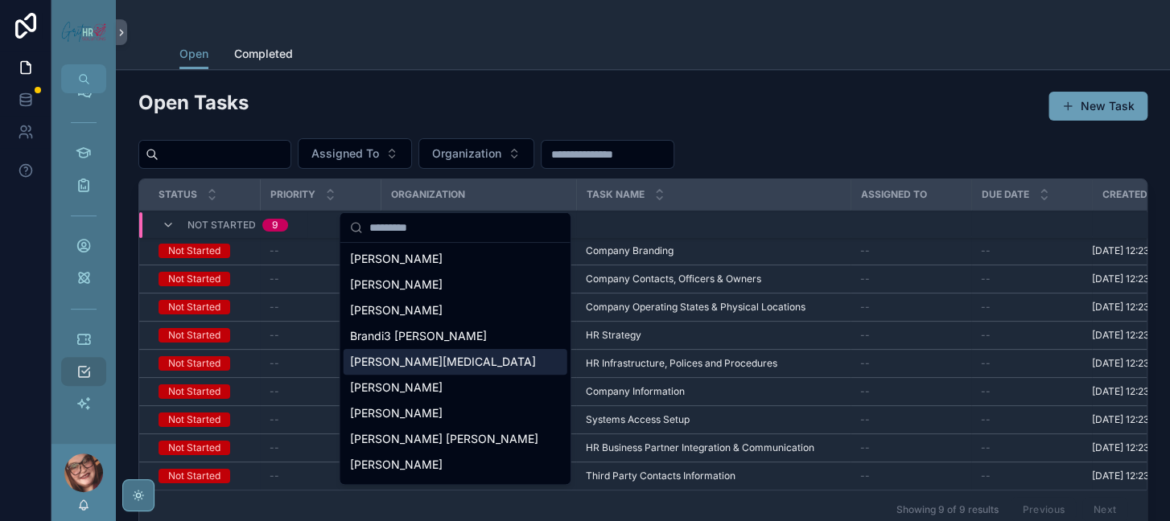
click at [441, 370] on span "[PERSON_NAME]" at bounding box center [443, 362] width 186 height 16
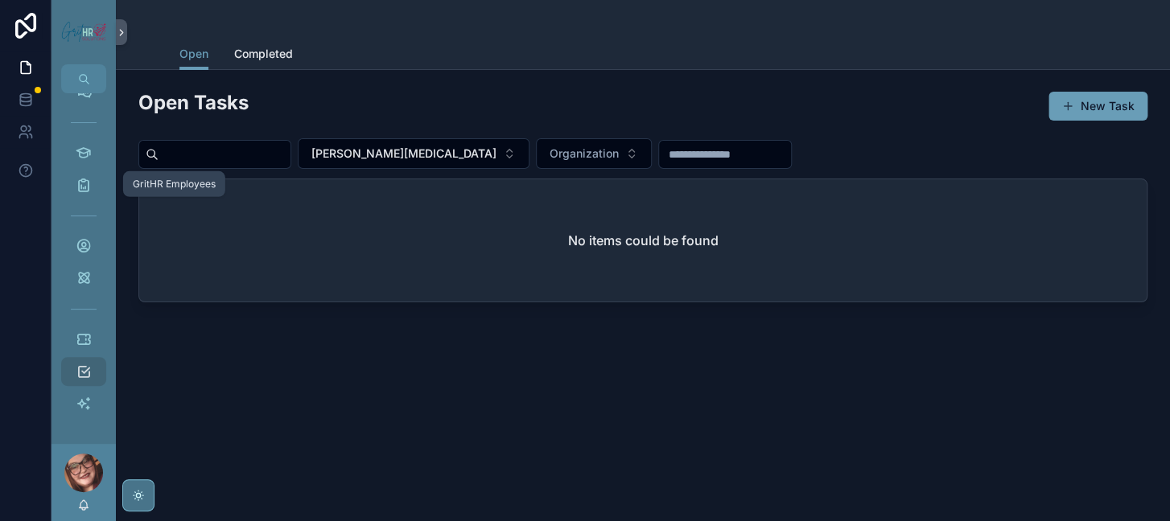
click at [92, 238] on icon "scrollable content" at bounding box center [84, 246] width 16 height 16
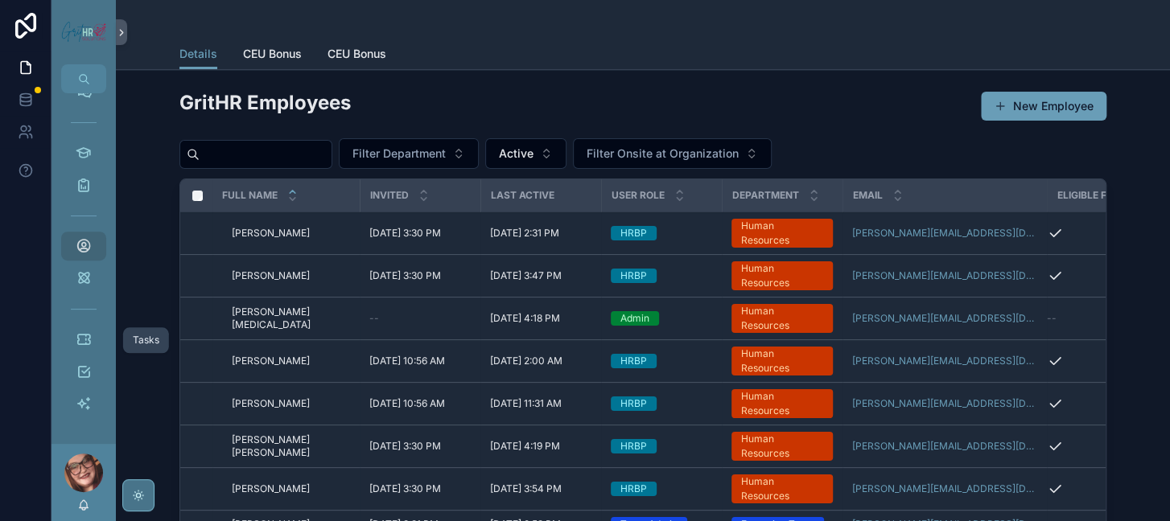
click at [92, 364] on icon "scrollable content" at bounding box center [84, 372] width 16 height 16
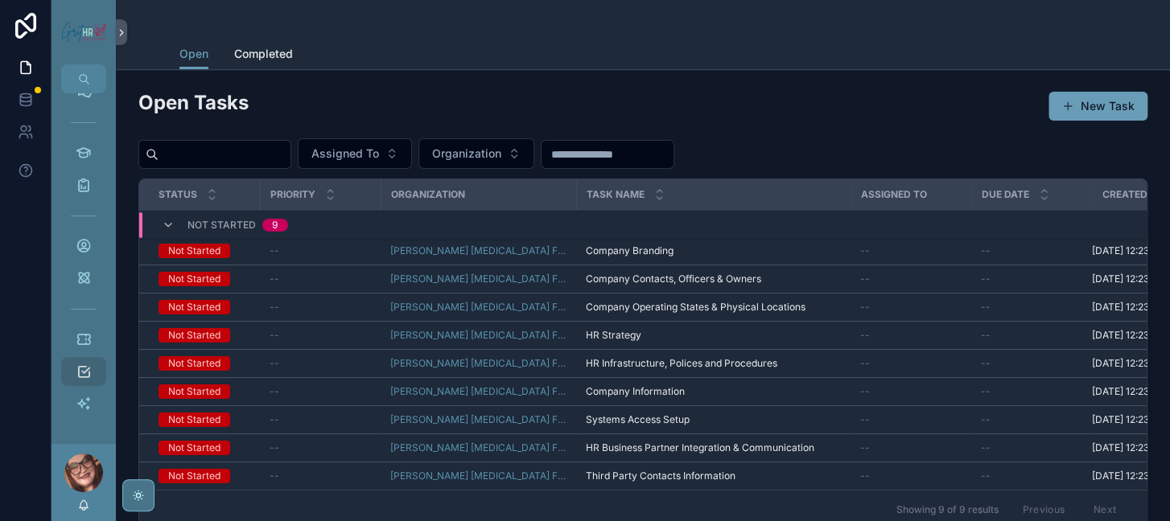
click at [412, 169] on button "Assigned To" at bounding box center [355, 153] width 114 height 31
click at [92, 364] on icon "scrollable content" at bounding box center [84, 372] width 16 height 16
click at [379, 162] on span "Assigned To" at bounding box center [345, 154] width 68 height 16
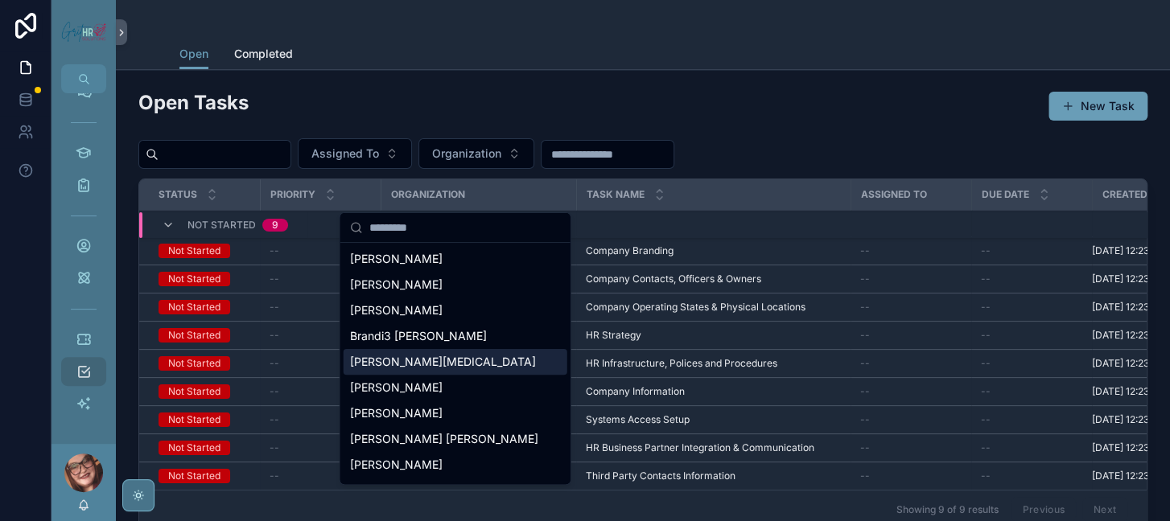
click at [411, 375] on div "[PERSON_NAME][MEDICAL_DATA]" at bounding box center [455, 362] width 224 height 26
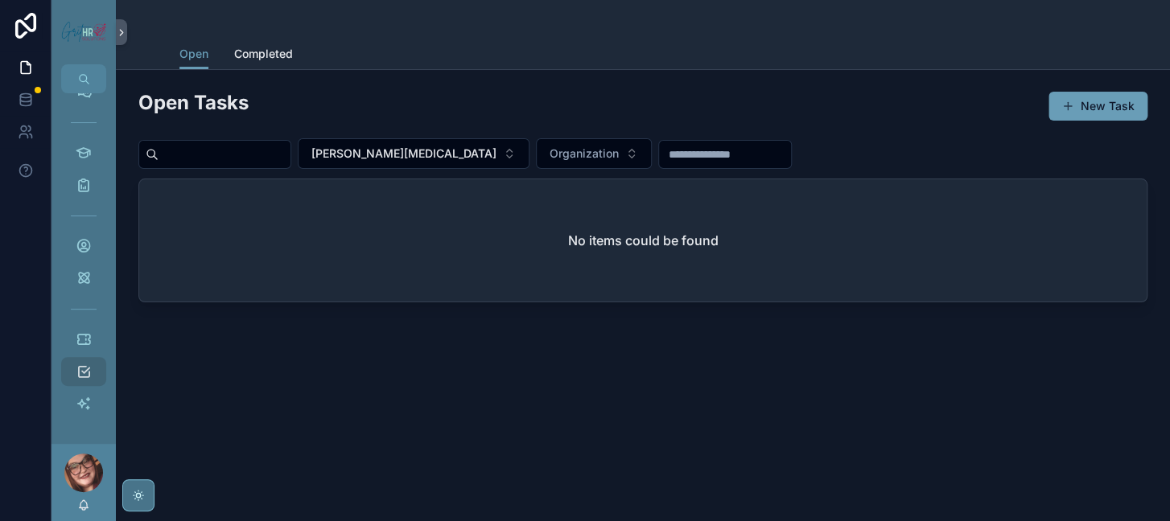
click at [255, 60] on span "Completed" at bounding box center [263, 54] width 59 height 16
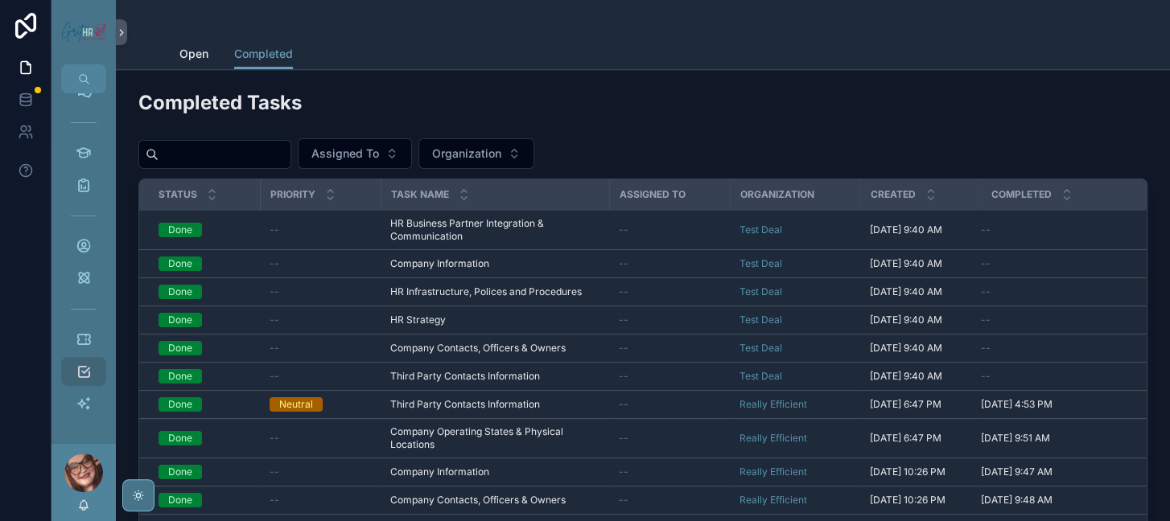
click at [501, 162] on span "Organization" at bounding box center [466, 154] width 69 height 16
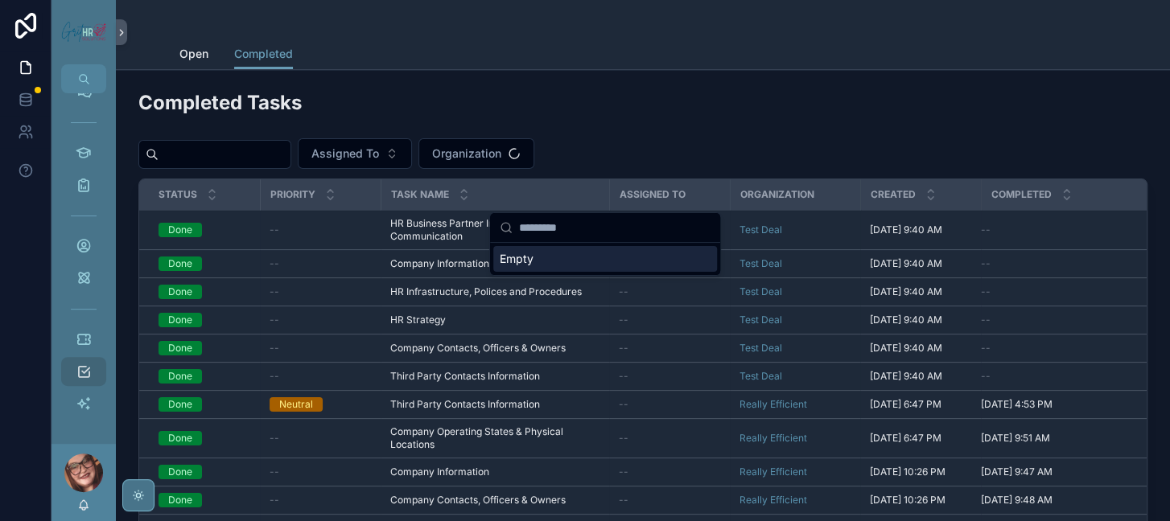
click at [379, 162] on span "Assigned To" at bounding box center [345, 154] width 68 height 16
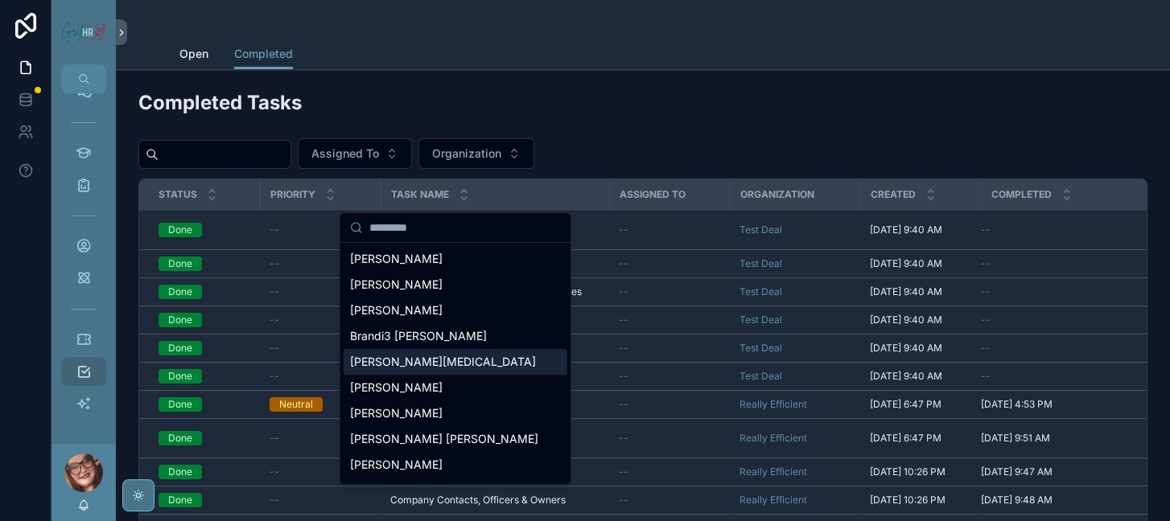
click at [437, 370] on span "[PERSON_NAME]" at bounding box center [443, 362] width 186 height 16
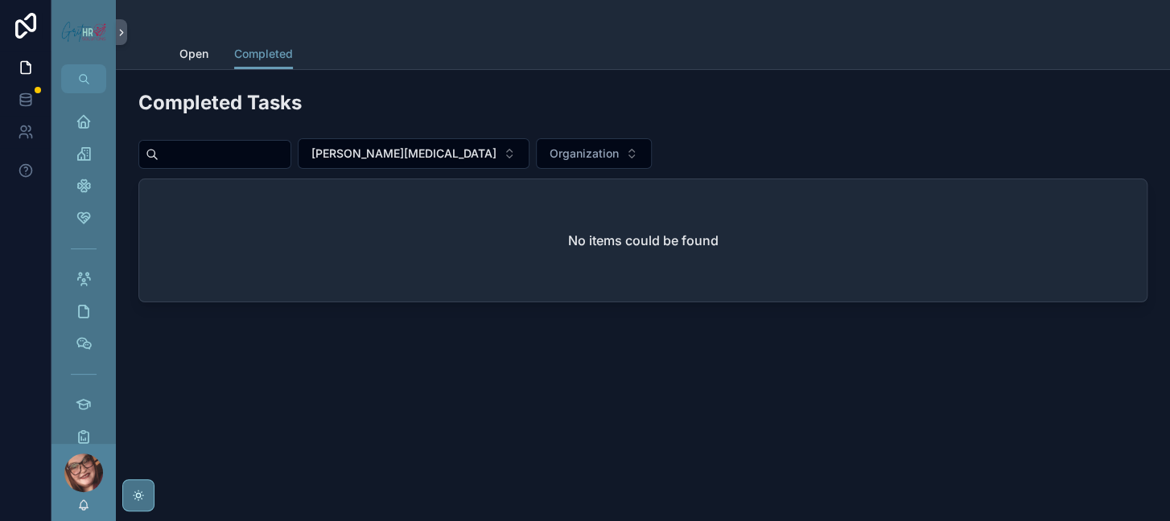
click at [179, 59] on span "Open" at bounding box center [193, 54] width 29 height 16
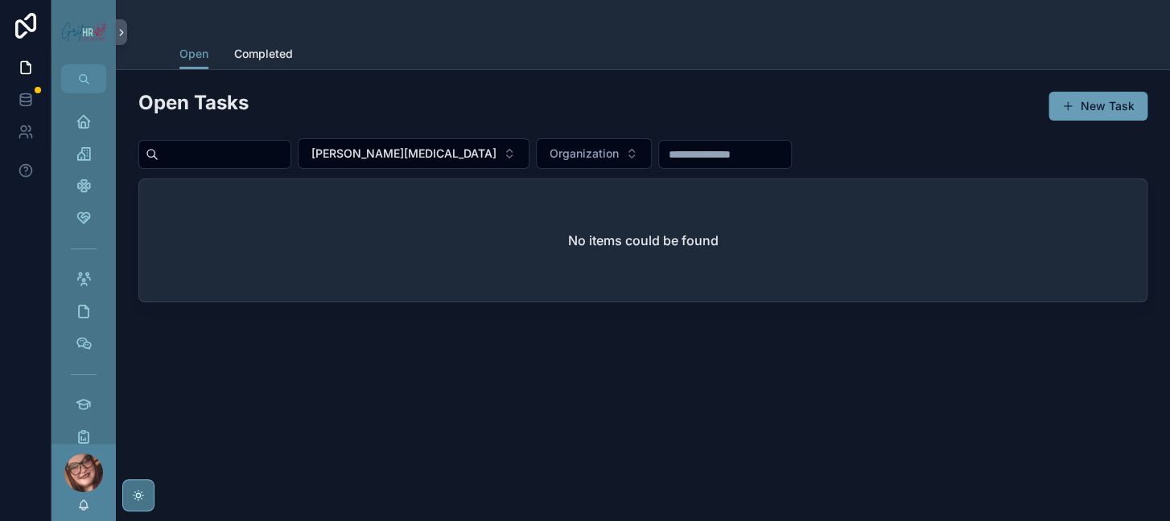
scroll to position [31, 0]
click at [496, 162] on span "[PERSON_NAME][MEDICAL_DATA]" at bounding box center [403, 154] width 185 height 16
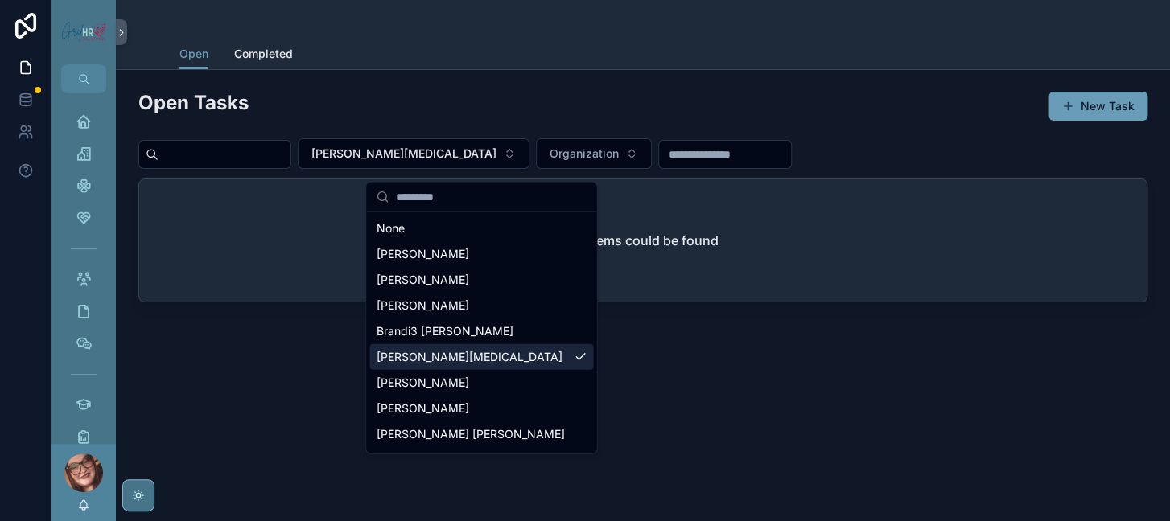
click at [529, 370] on div "[PERSON_NAME][MEDICAL_DATA]" at bounding box center [481, 357] width 224 height 26
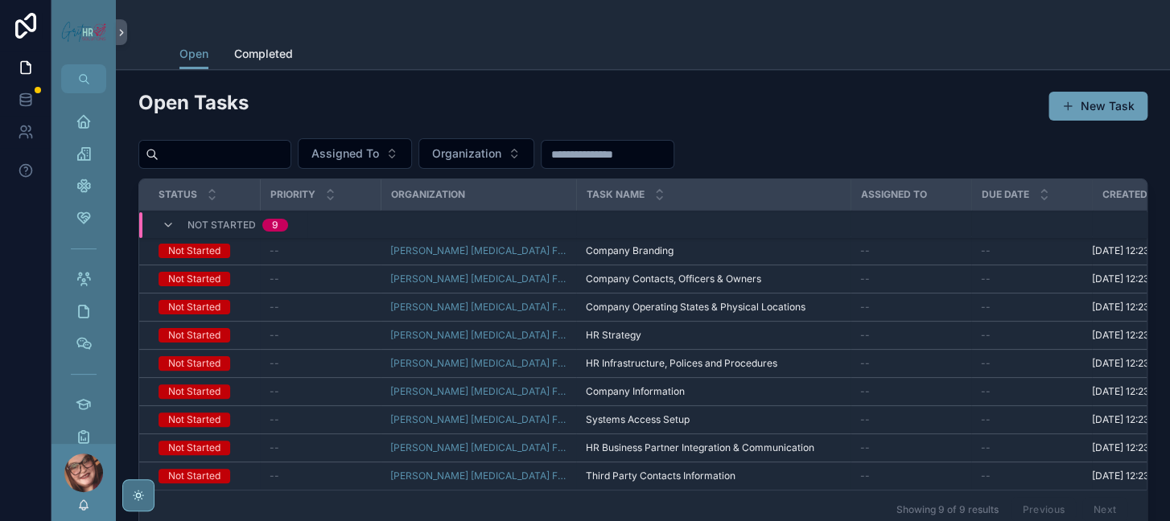
click at [379, 162] on span "Assigned To" at bounding box center [345, 154] width 68 height 16
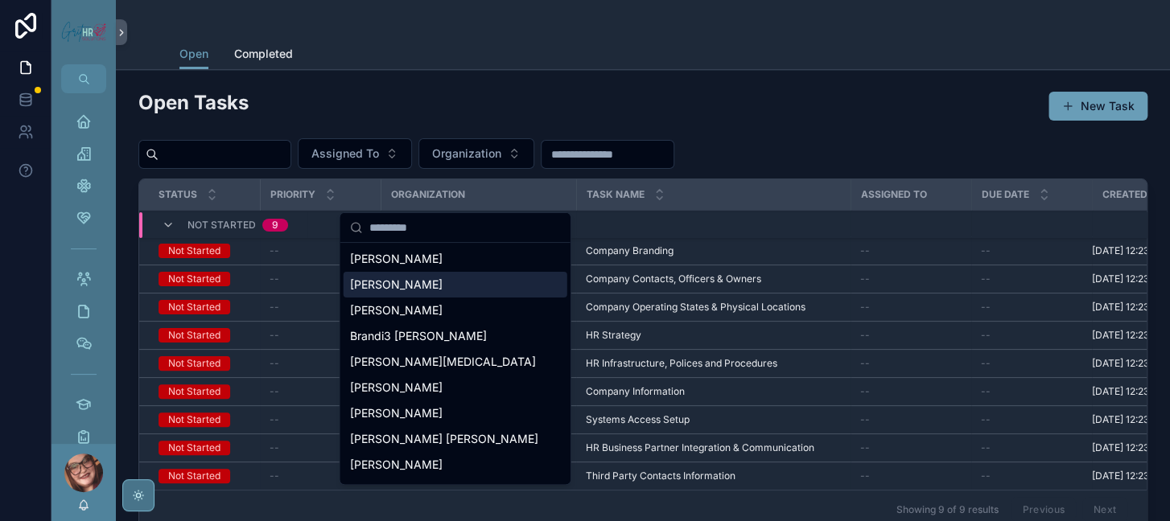
click at [424, 298] on div "[PERSON_NAME]" at bounding box center [455, 285] width 224 height 26
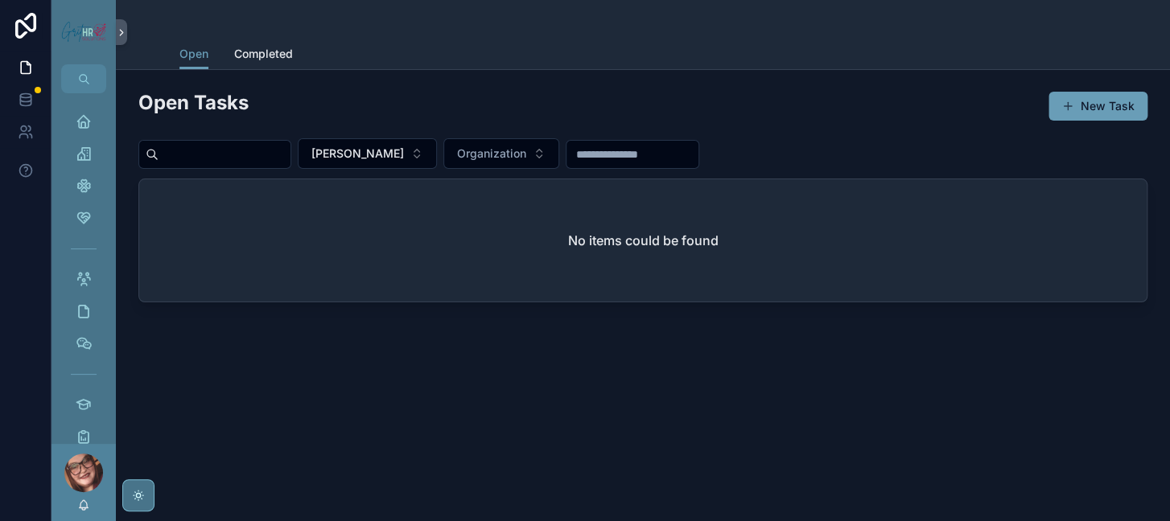
click at [404, 162] on span "[PERSON_NAME]" at bounding box center [357, 154] width 92 height 16
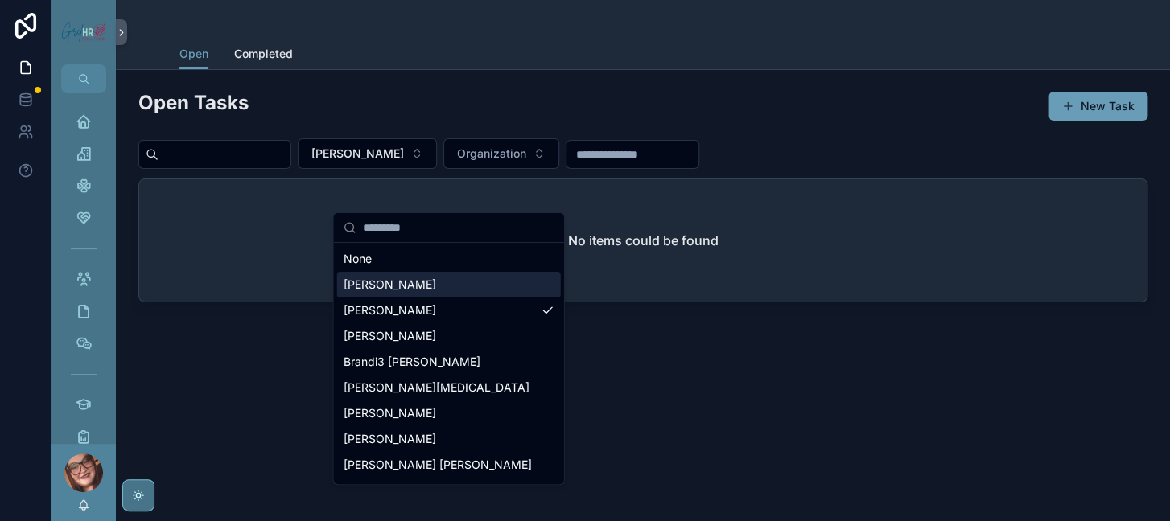
click at [414, 293] on span "[PERSON_NAME]" at bounding box center [389, 285] width 92 height 16
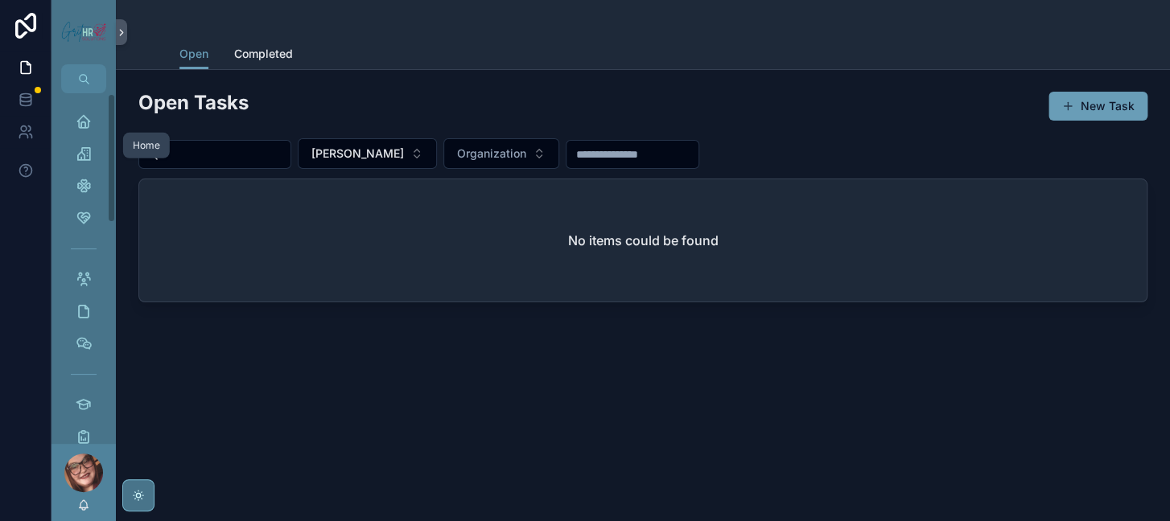
click at [92, 129] on icon "scrollable content" at bounding box center [84, 121] width 16 height 16
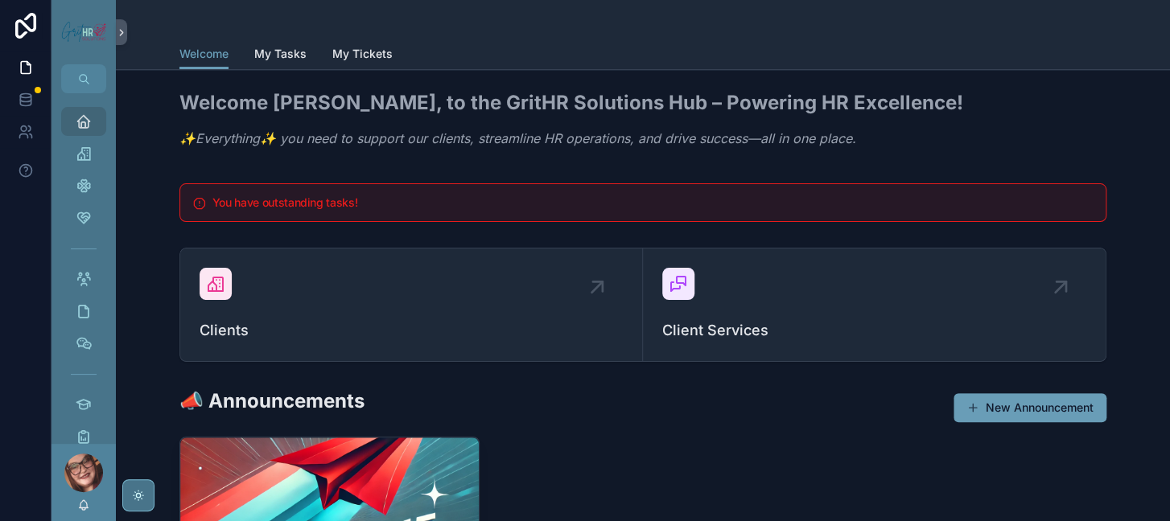
click at [292, 62] on span "My Tasks" at bounding box center [280, 54] width 52 height 16
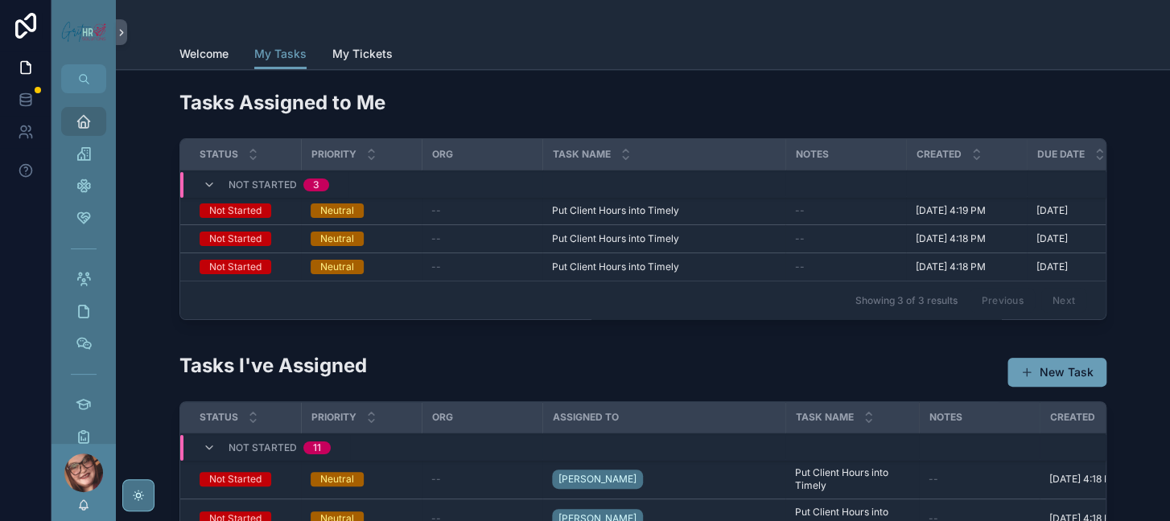
click at [679, 273] on span "Put Client Hours into Timely" at bounding box center [615, 267] width 127 height 13
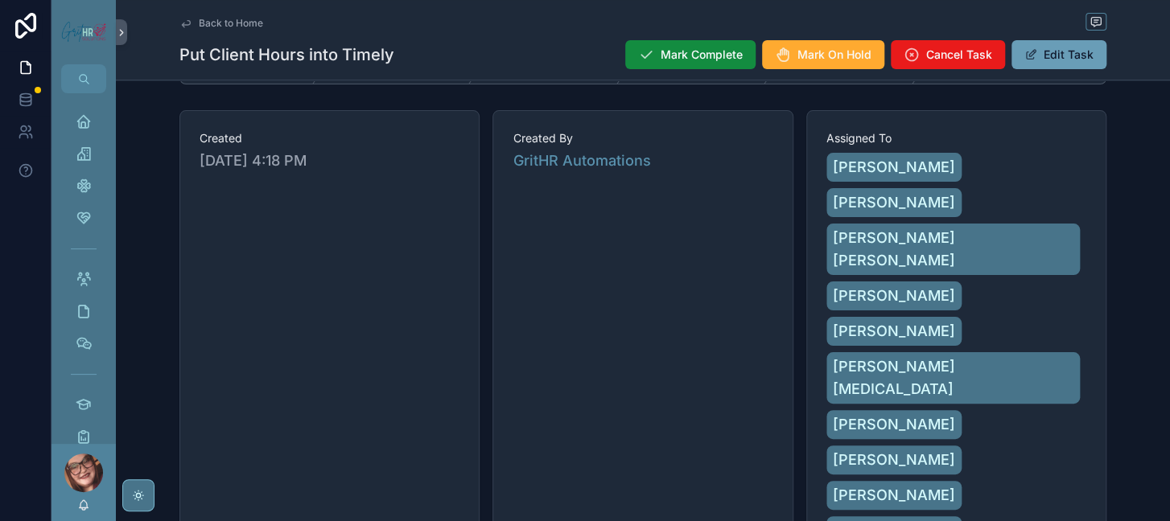
scroll to position [11, 0]
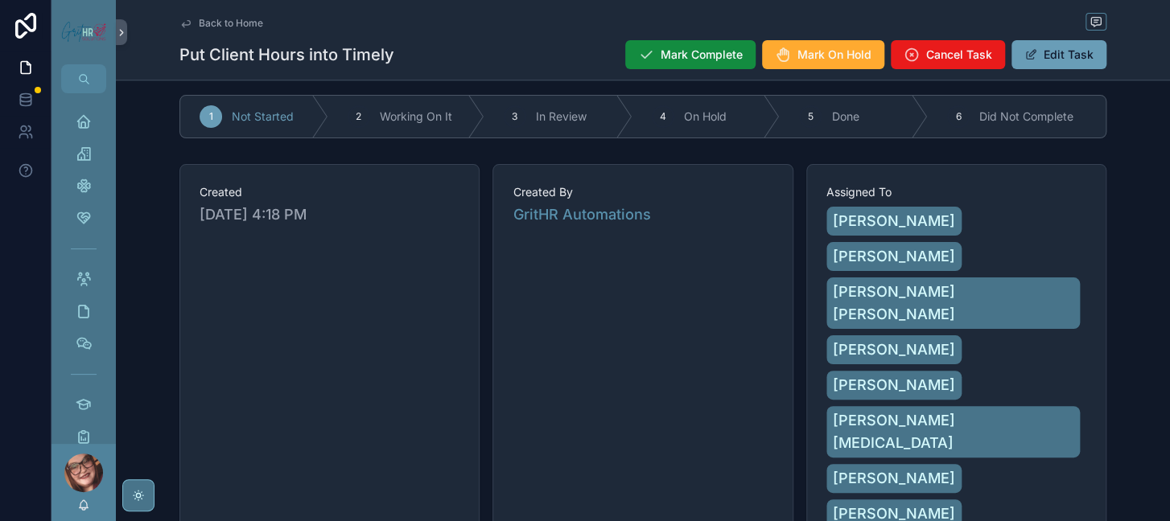
click at [236, 18] on div "Back to Home" at bounding box center [642, 23] width 927 height 20
click at [233, 25] on span "Back to Home" at bounding box center [231, 23] width 64 height 13
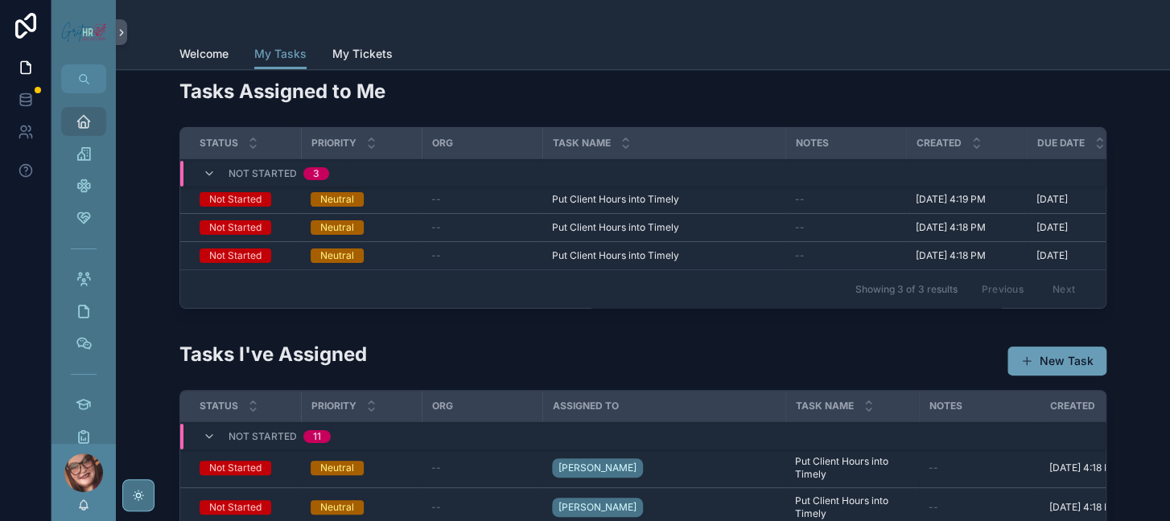
click at [646, 234] on span "Put Client Hours into Timely" at bounding box center [615, 227] width 127 height 13
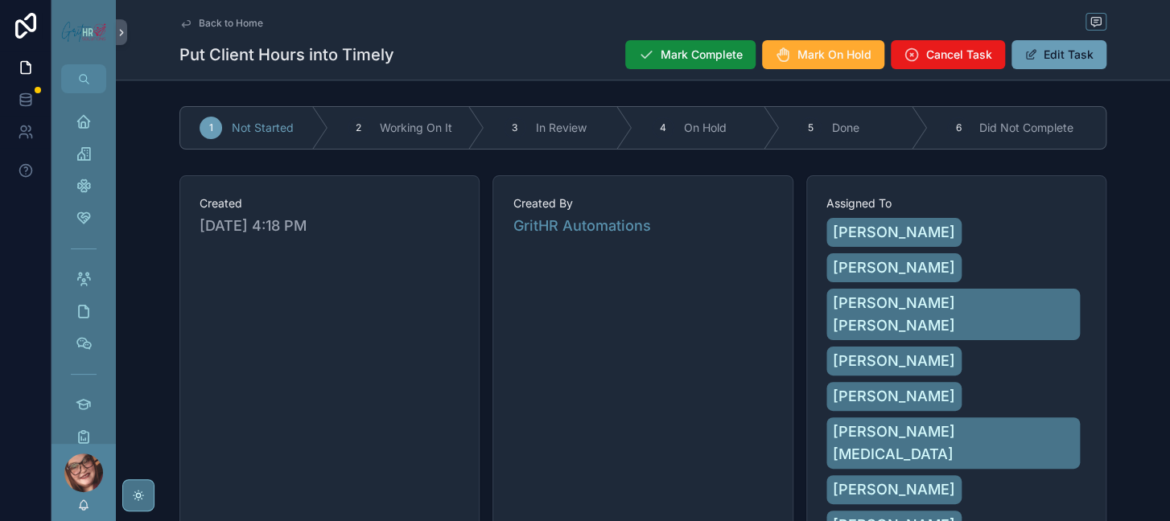
click at [232, 29] on span "Back to Home" at bounding box center [231, 23] width 64 height 13
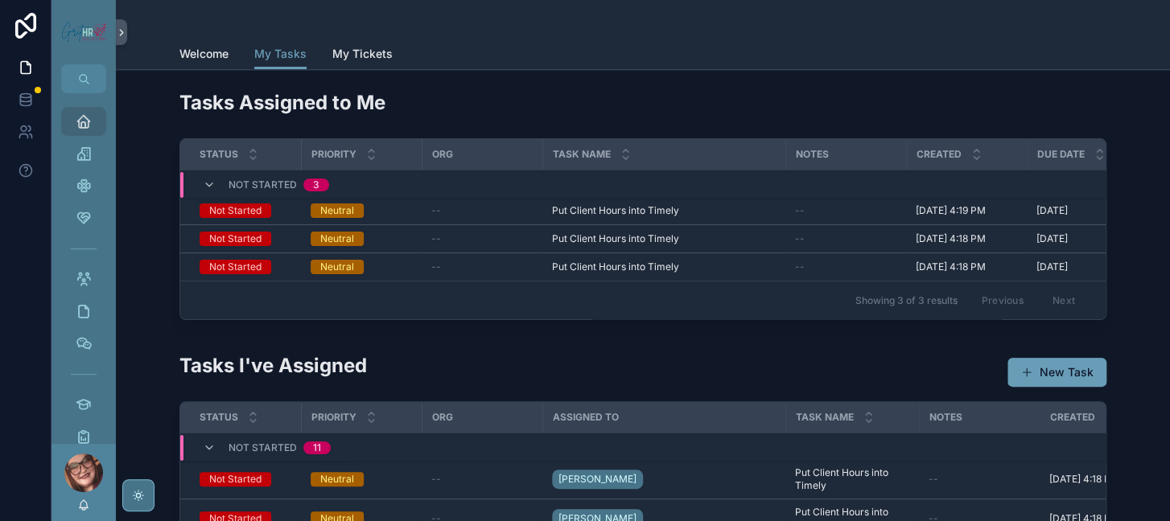
click at [320, 218] on div "Neutral" at bounding box center [337, 210] width 34 height 14
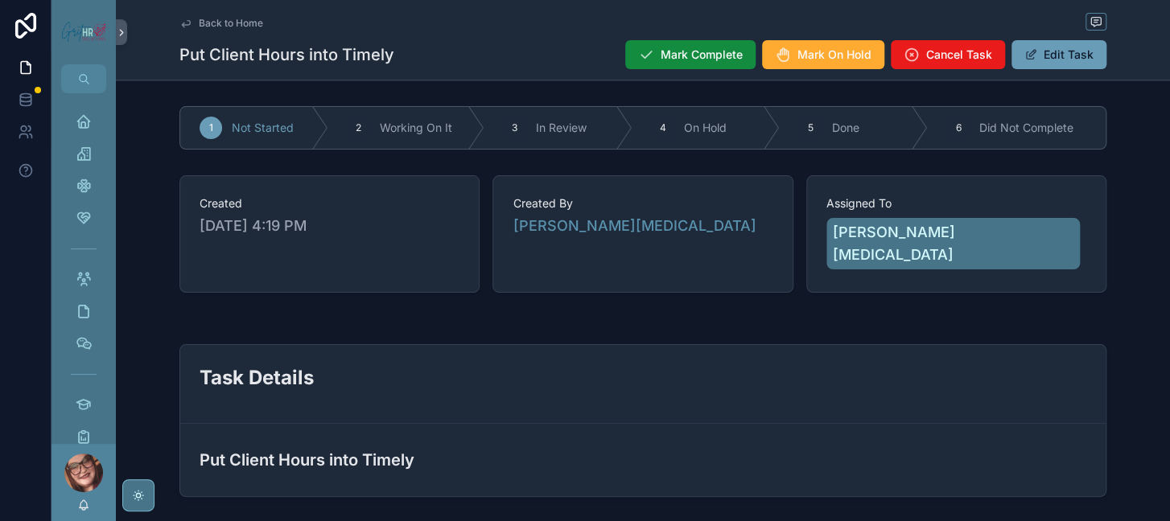
click at [957, 62] on span "Cancel Task" at bounding box center [959, 55] width 66 height 16
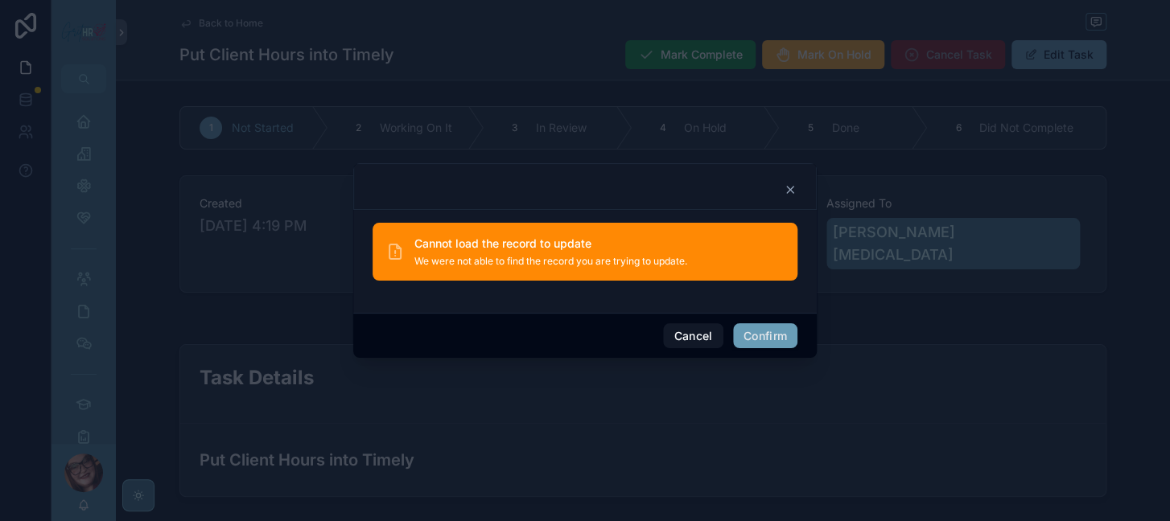
click at [797, 349] on button "Confirm" at bounding box center [765, 336] width 64 height 26
click at [717, 347] on button "Cancel" at bounding box center [693, 336] width 60 height 26
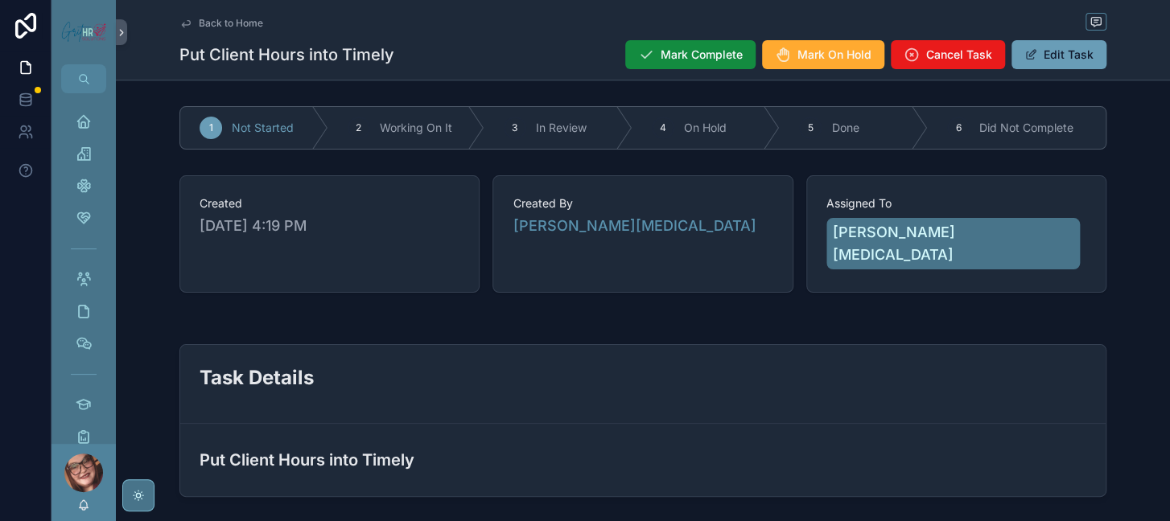
click at [1059, 63] on button "Edit Task" at bounding box center [1058, 54] width 95 height 29
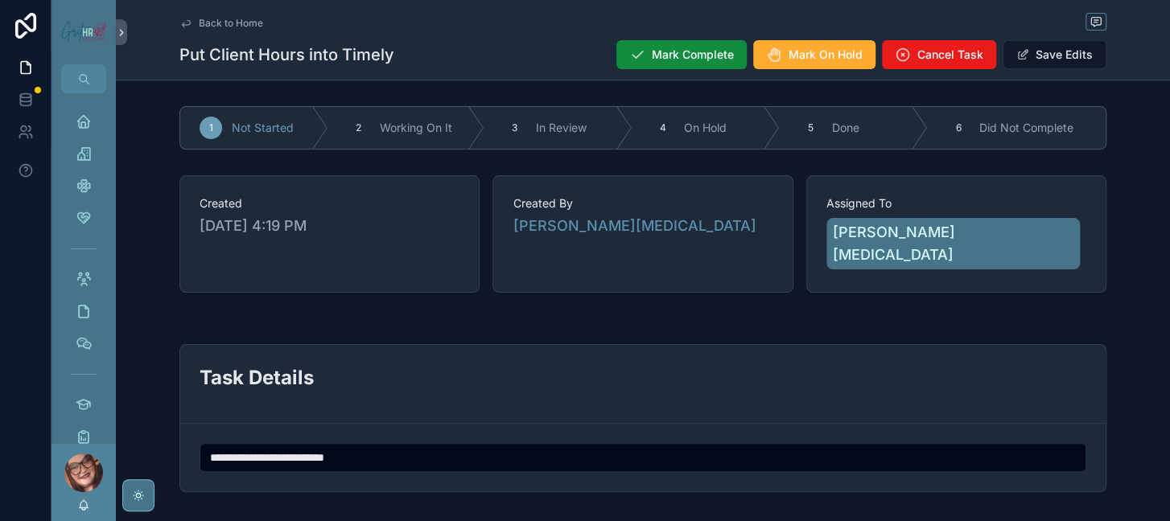
click at [936, 63] on span "Cancel Task" at bounding box center [950, 55] width 66 height 16
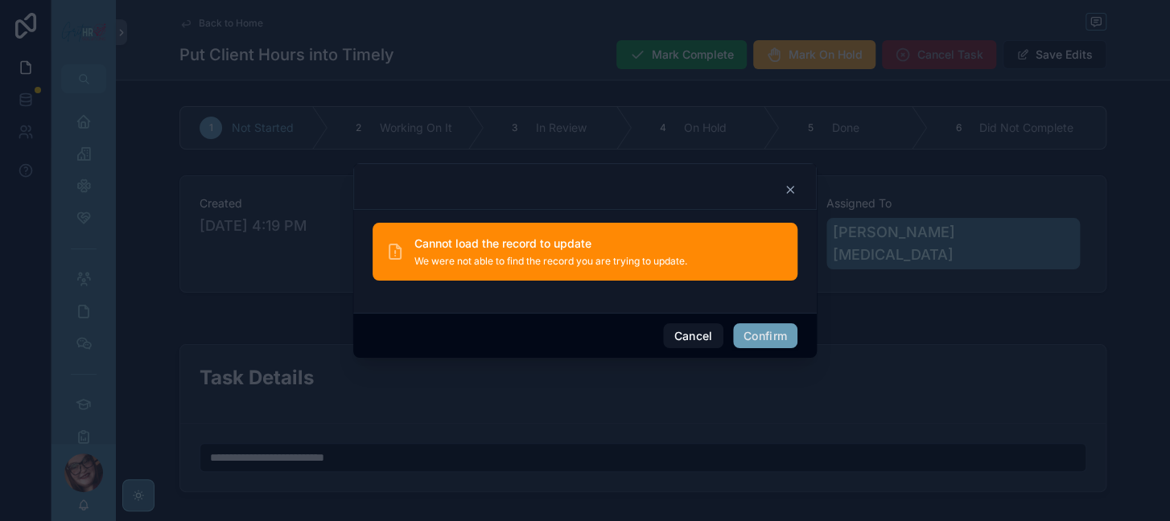
click at [797, 340] on button "Confirm" at bounding box center [765, 336] width 64 height 26
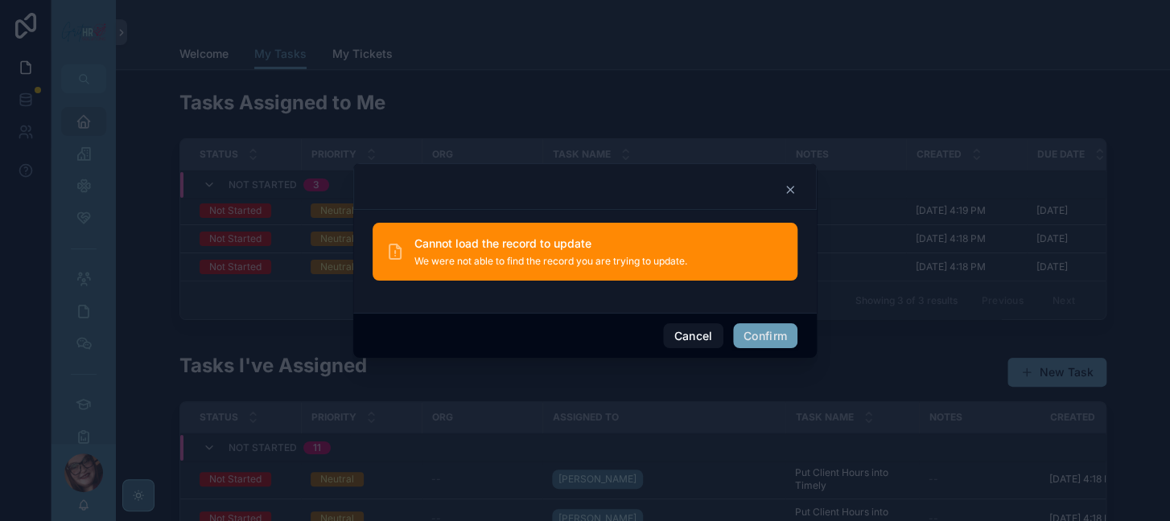
click at [816, 163] on div at bounding box center [584, 186] width 463 height 47
click at [796, 183] on icon at bounding box center [789, 189] width 13 height 13
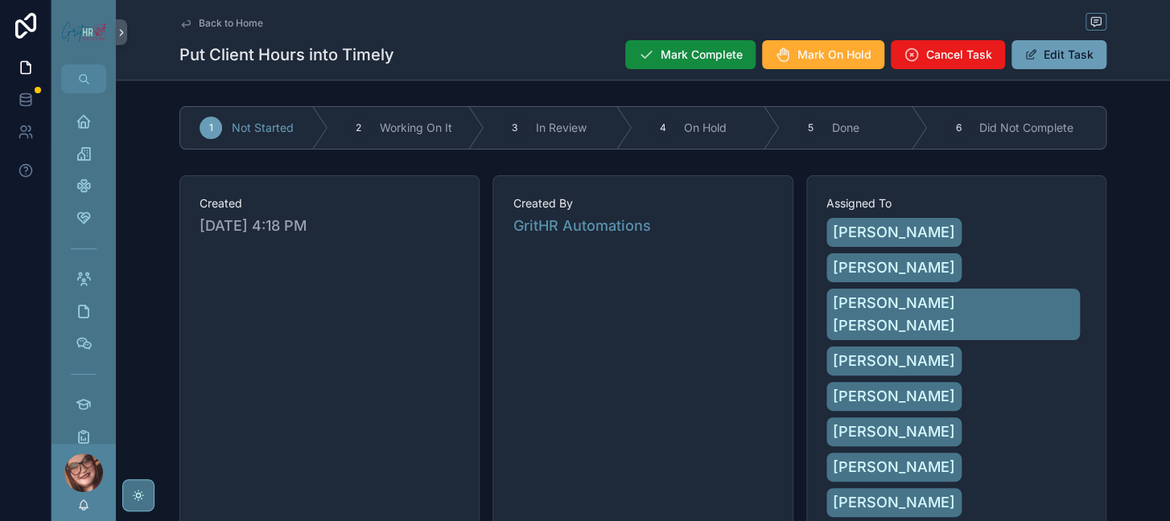
click at [228, 22] on span "Back to Home" at bounding box center [231, 23] width 64 height 13
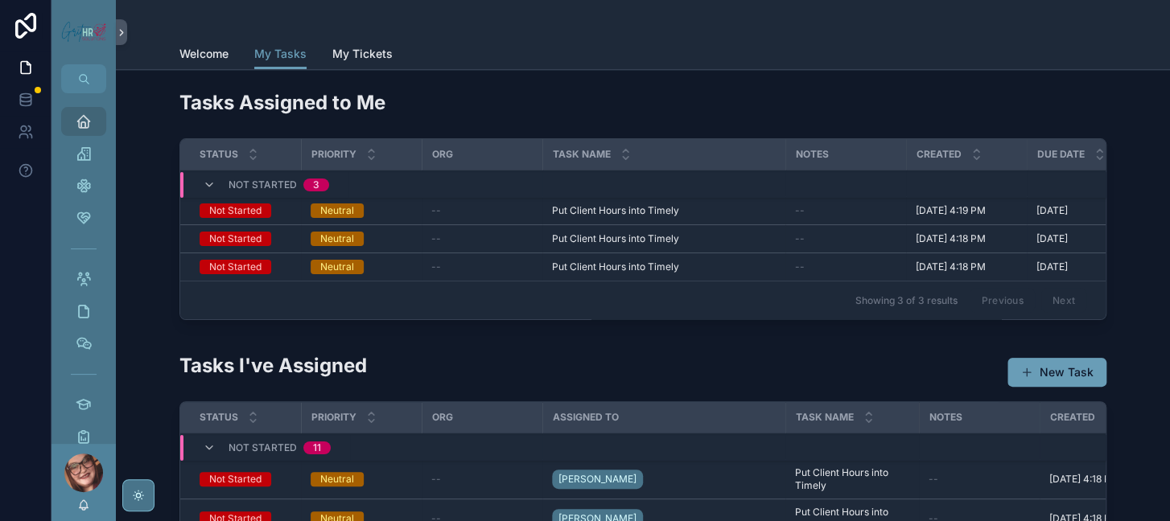
click at [520, 217] on div "--" at bounding box center [481, 210] width 101 height 13
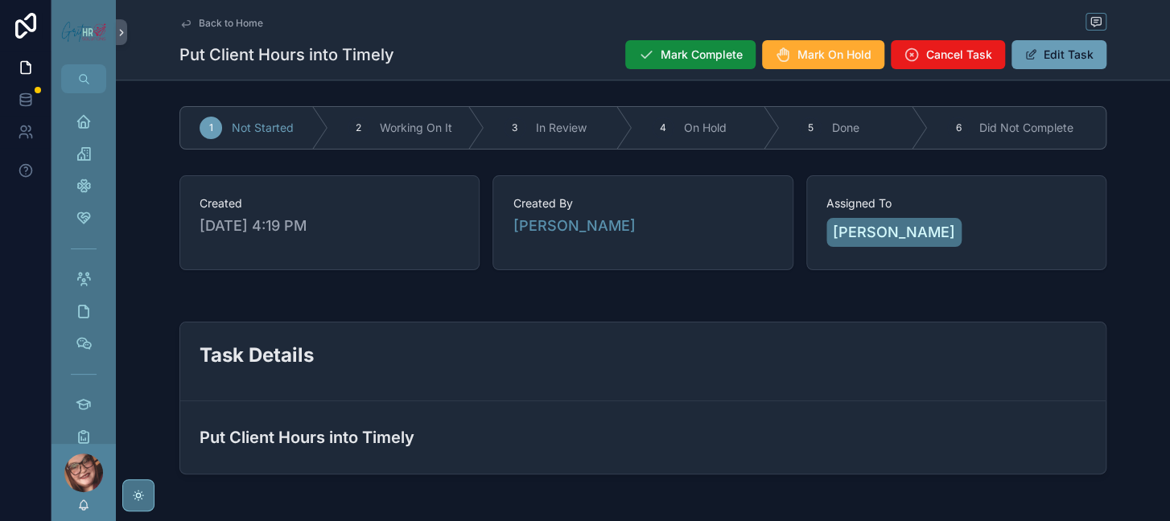
click at [944, 63] on span "Cancel Task" at bounding box center [959, 55] width 66 height 16
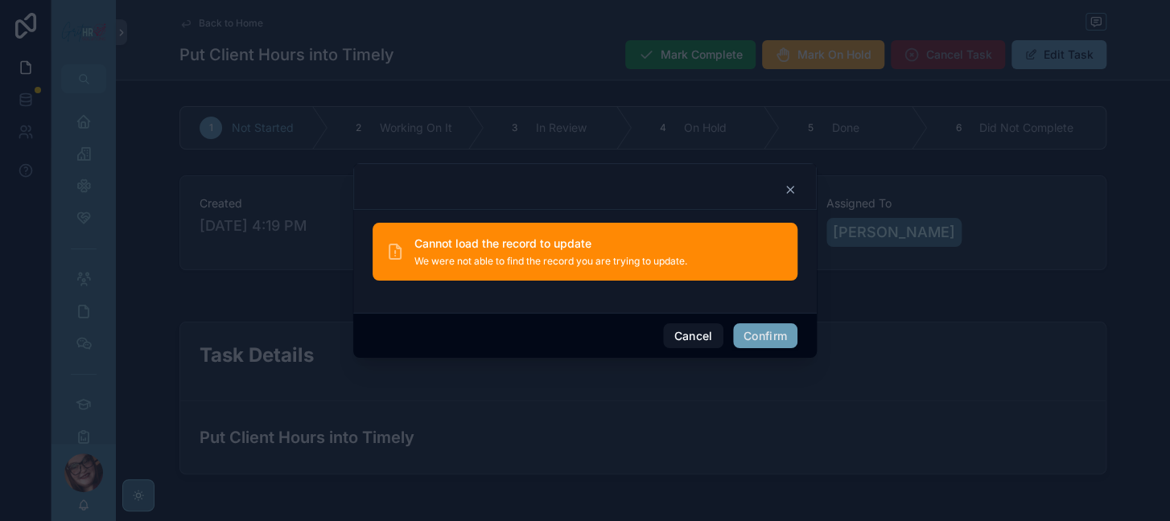
click at [793, 349] on button "Confirm" at bounding box center [765, 336] width 64 height 26
click at [816, 163] on div at bounding box center [584, 186] width 463 height 47
click at [796, 183] on icon at bounding box center [789, 189] width 13 height 13
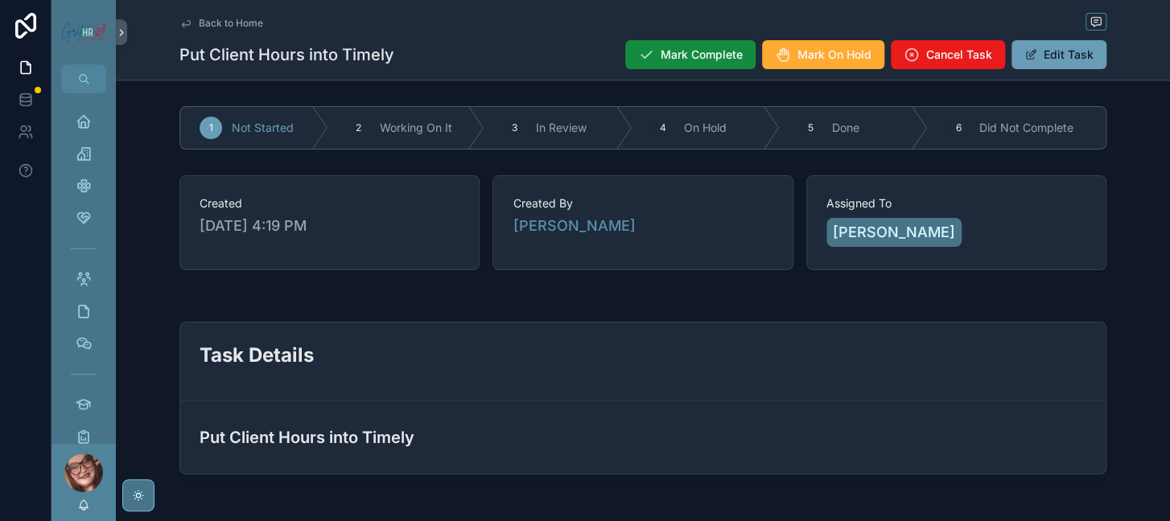
click at [660, 63] on span "Mark Complete" at bounding box center [701, 55] width 82 height 16
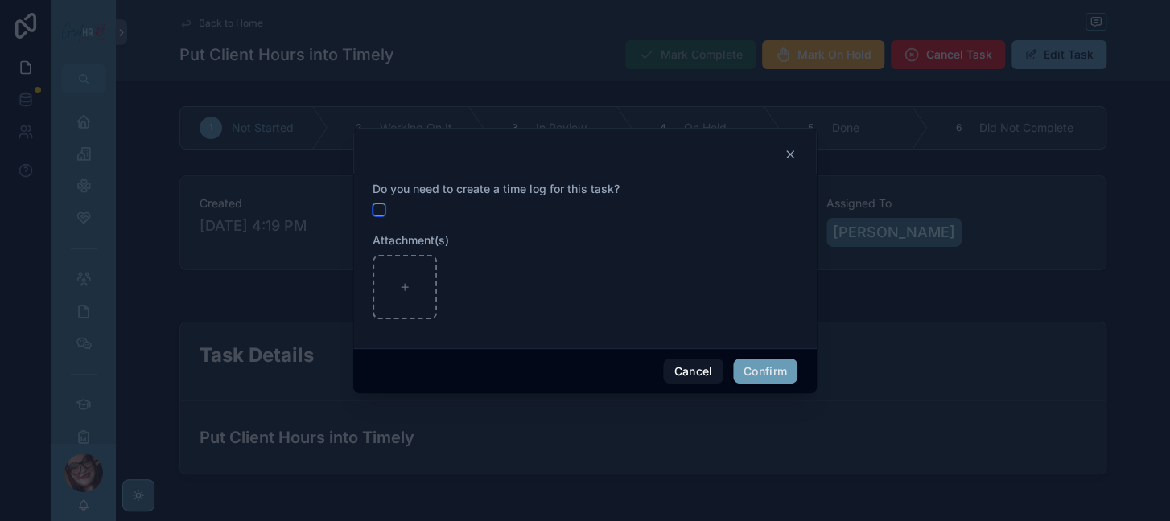
click at [372, 203] on button "button" at bounding box center [378, 209] width 13 height 13
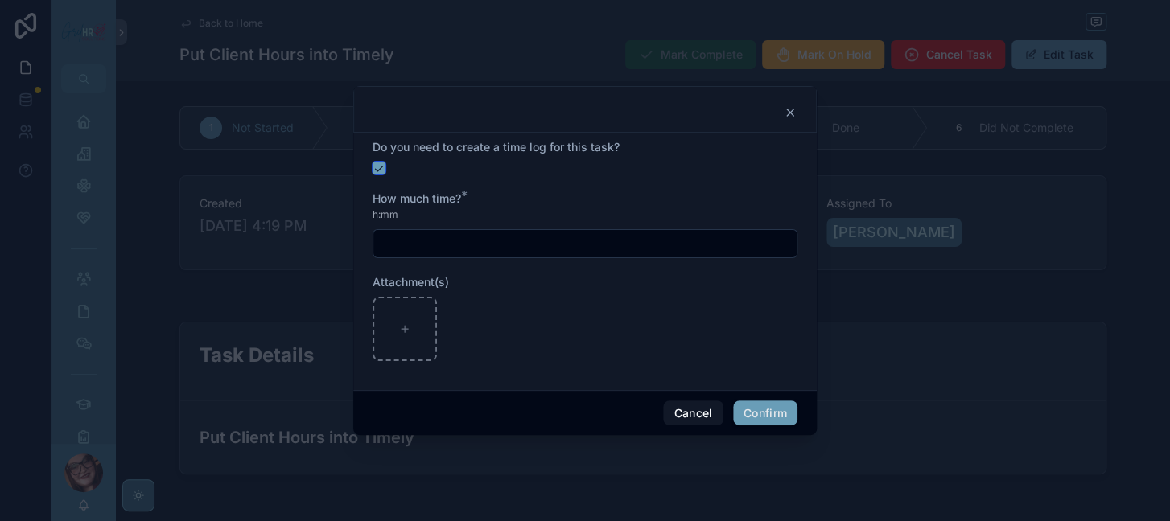
click at [372, 162] on button "button" at bounding box center [378, 168] width 13 height 13
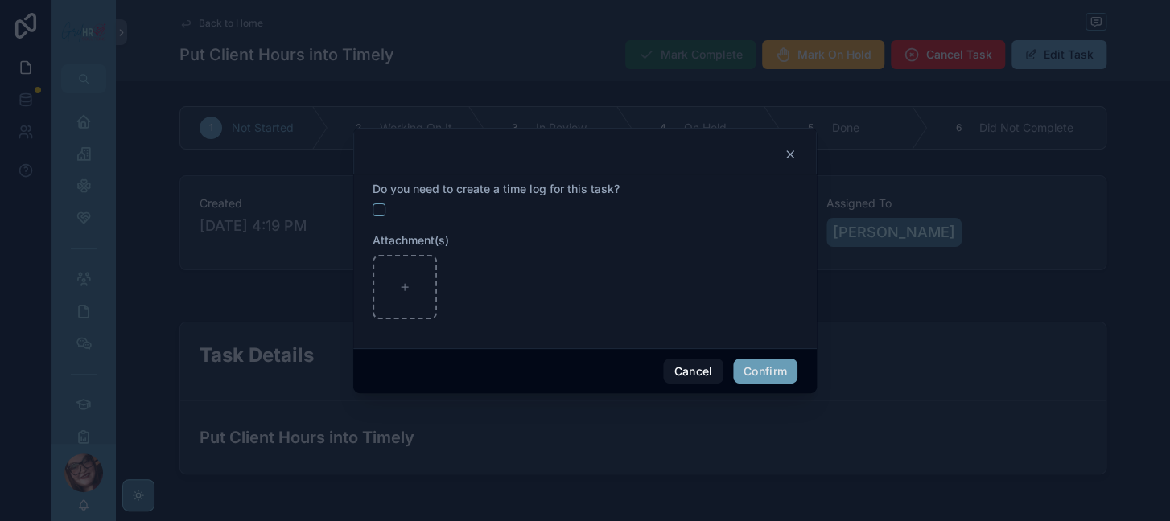
click at [797, 384] on button "Confirm" at bounding box center [765, 372] width 64 height 26
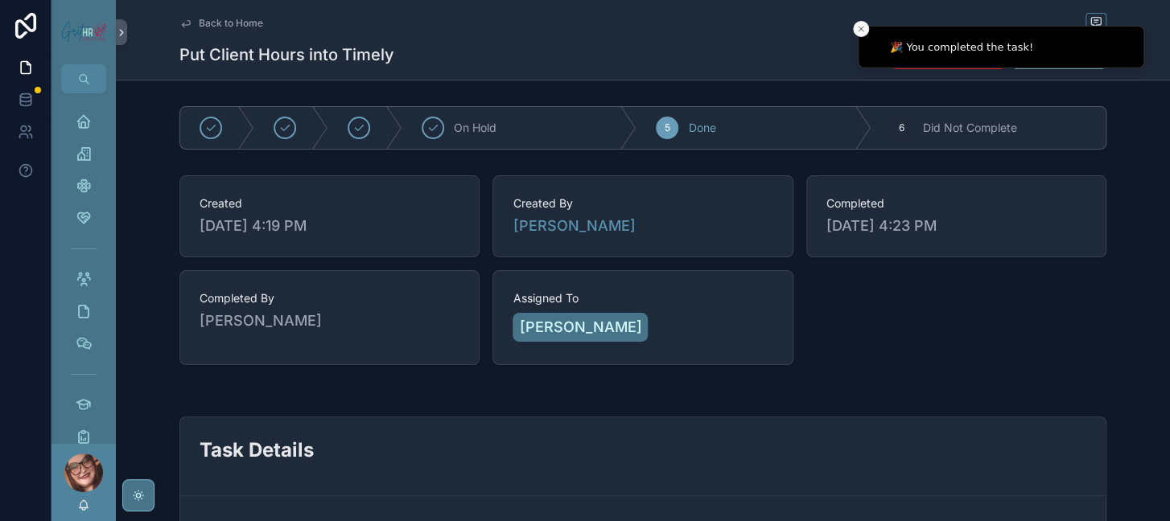
click at [859, 27] on line "Close toast" at bounding box center [860, 29] width 5 height 5
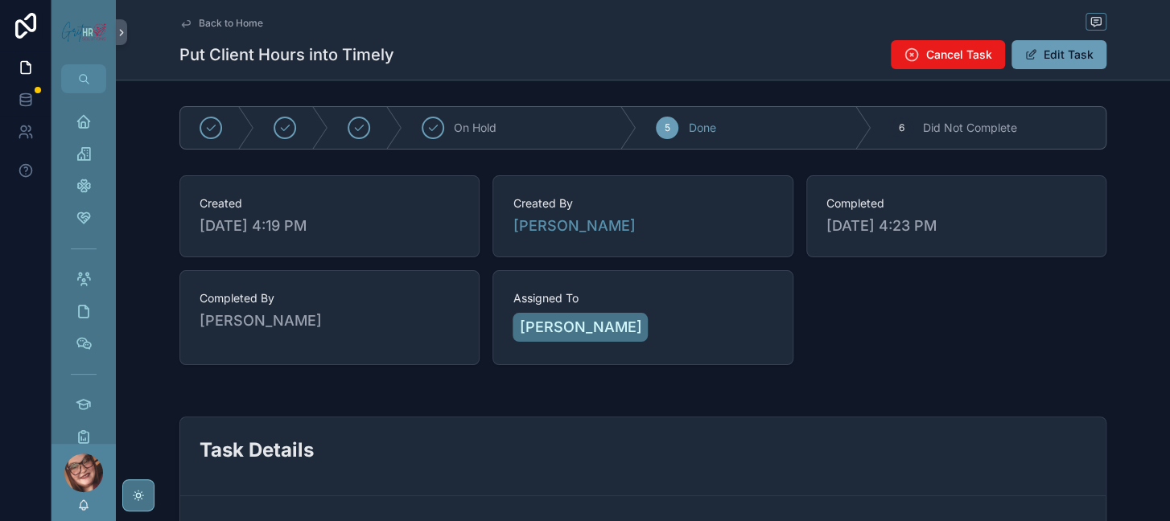
click at [202, 23] on span "Back to Home" at bounding box center [231, 23] width 64 height 13
